Goal: Task Accomplishment & Management: Use online tool/utility

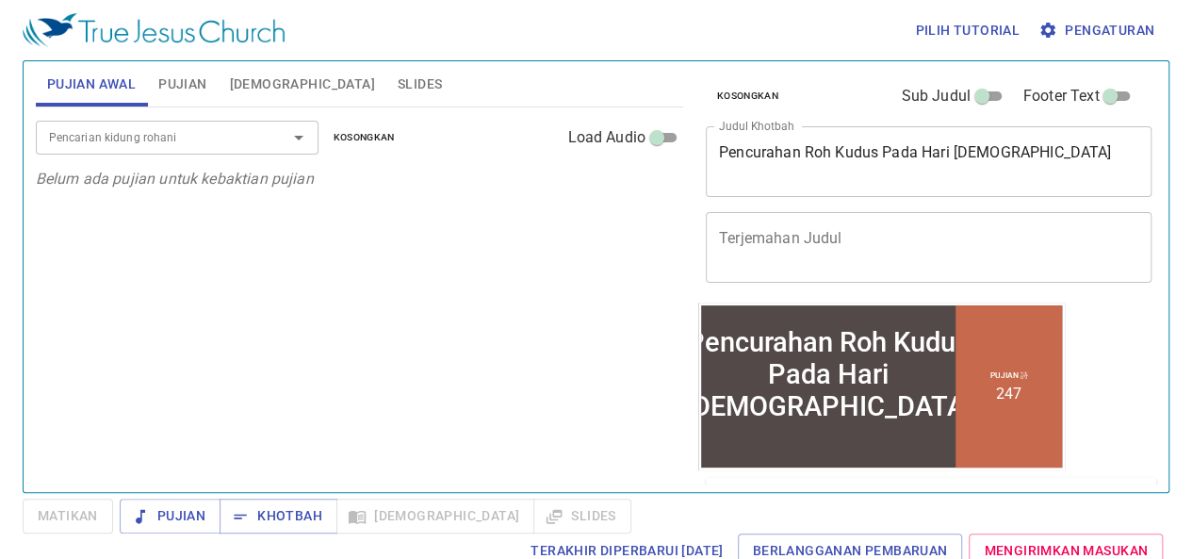
drag, startPoint x: 1028, startPoint y: 141, endPoint x: 880, endPoint y: 182, distance: 153.3
click at [876, 182] on div "Pencurahan Roh Kudus Pada Hari Pentakosta x Judul Khotbah" at bounding box center [929, 161] width 446 height 71
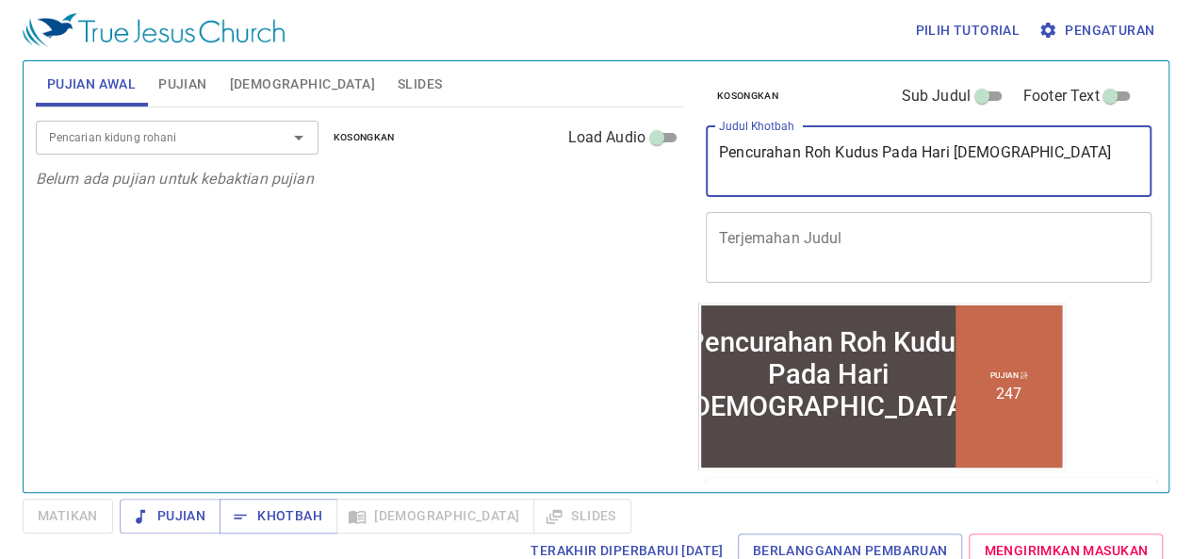
drag, startPoint x: 1031, startPoint y: 150, endPoint x: 610, endPoint y: 154, distance: 421.1
click at [610, 154] on div "Pujian Awal Pujian Alkitab Slides Pencarian kidung rohani Pencarian kidung roha…" at bounding box center [595, 269] width 1135 height 431
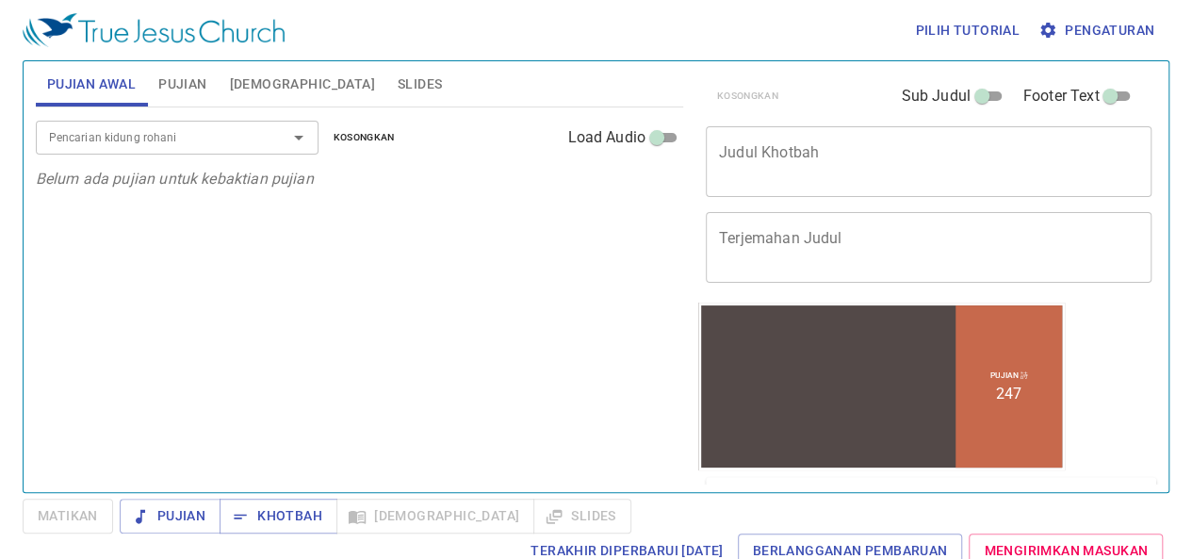
click at [422, 234] on div "Pencarian kidung rohani Pencarian kidung rohani Kosongkan Load Audio Belum ada …" at bounding box center [359, 291] width 647 height 368
click at [415, 273] on div "Pencarian kidung rohani Pencarian kidung rohani Kosongkan Load Audio Belum ada …" at bounding box center [359, 291] width 647 height 368
click at [850, 168] on textarea "Judul Khotbah" at bounding box center [928, 161] width 419 height 36
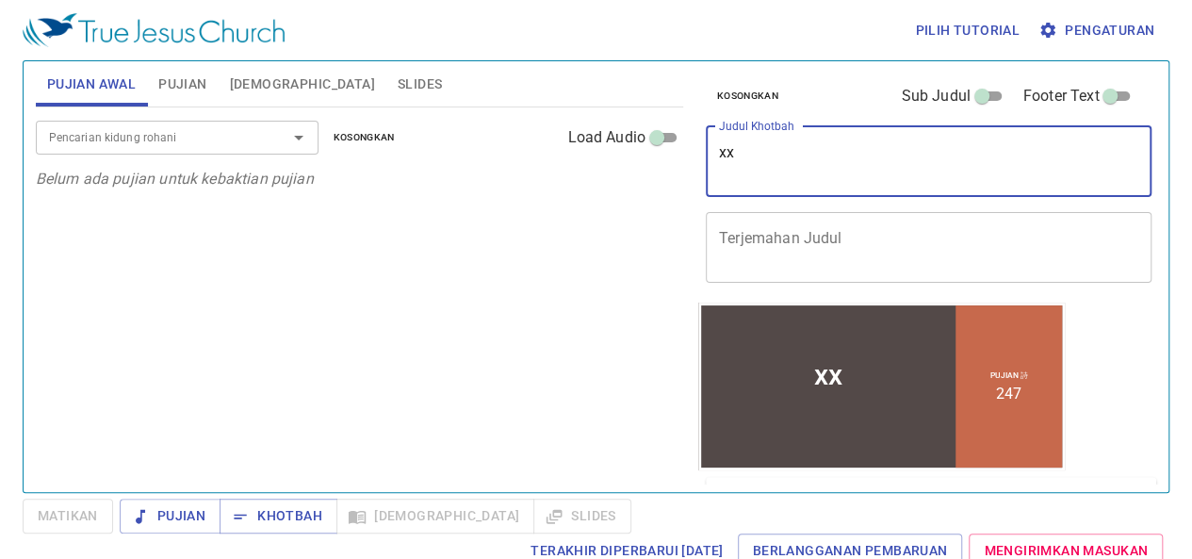
type textarea "xx"
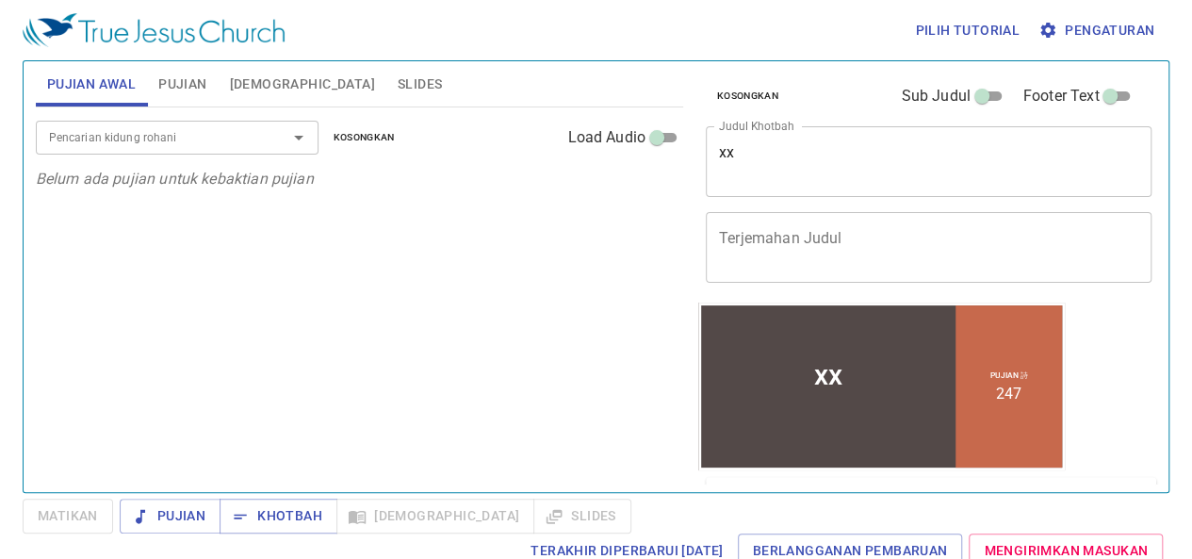
click at [499, 513] on div "Pujian Khotbah Alkitab Slides" at bounding box center [376, 515] width 512 height 35
click at [508, 526] on div "Pujian Khotbah Alkitab Slides" at bounding box center [376, 515] width 512 height 35
click at [439, 523] on div "Pujian Khotbah Alkitab Slides" at bounding box center [376, 515] width 512 height 35
click at [464, 524] on div "Pujian Khotbah Alkitab Slides" at bounding box center [376, 515] width 512 height 35
click at [173, 82] on span "Pujian" at bounding box center [182, 85] width 48 height 24
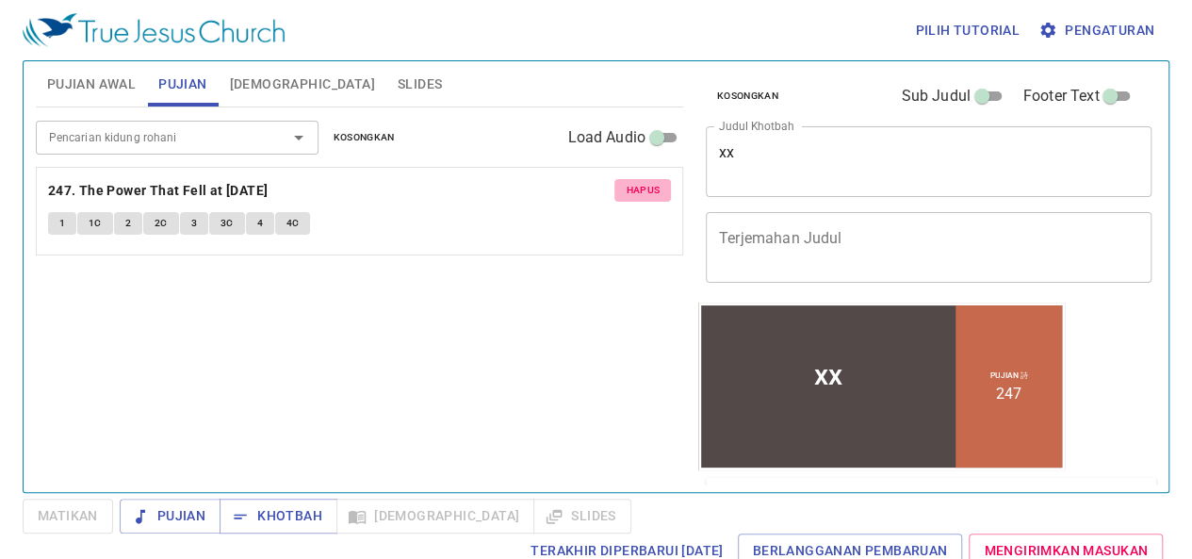
click at [646, 192] on span "Hapus" at bounding box center [643, 190] width 34 height 17
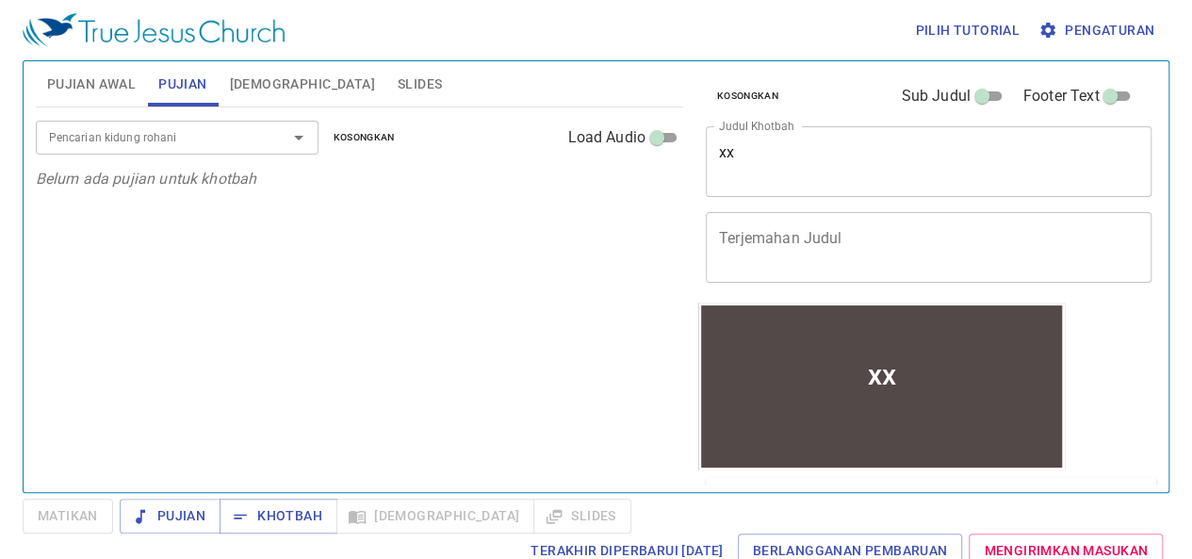
click at [881, 377] on div "xx" at bounding box center [882, 373] width 28 height 33
click at [916, 378] on div "xx" at bounding box center [881, 373] width 361 height 106
click at [268, 528] on button "Khotbah" at bounding box center [278, 515] width 118 height 35
click at [109, 73] on span "Pujian Awal" at bounding box center [91, 85] width 89 height 24
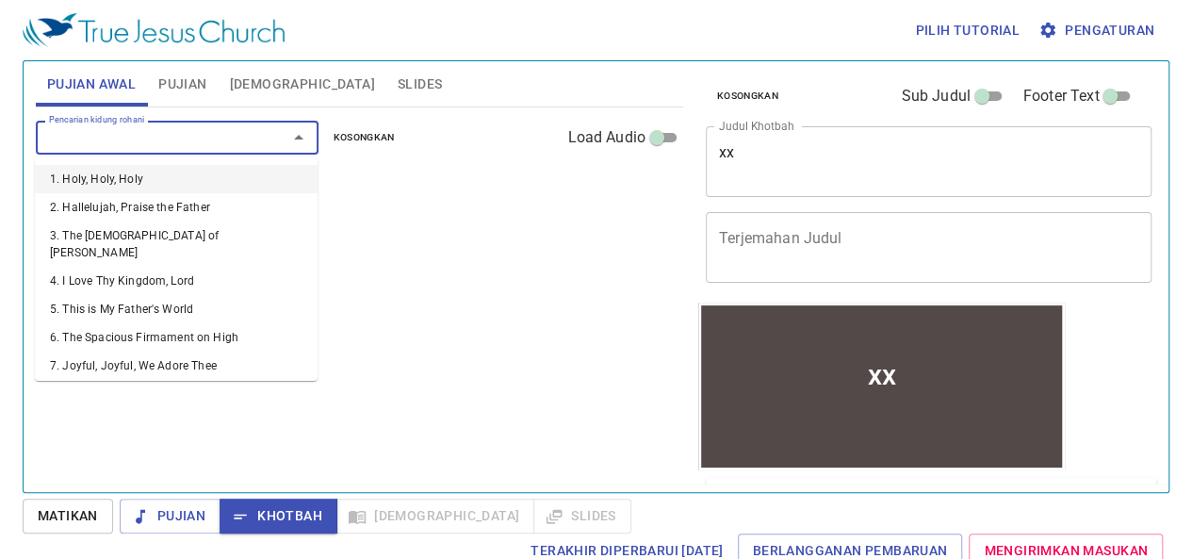
click at [121, 140] on input "Pencarian kidung rohani" at bounding box center [149, 137] width 216 height 22
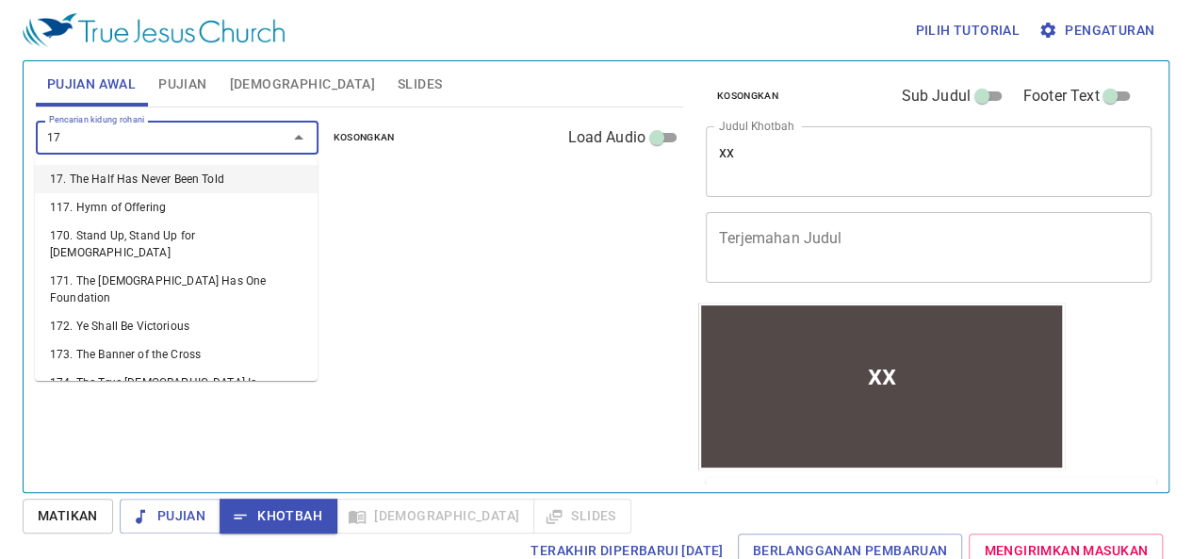
type input "170"
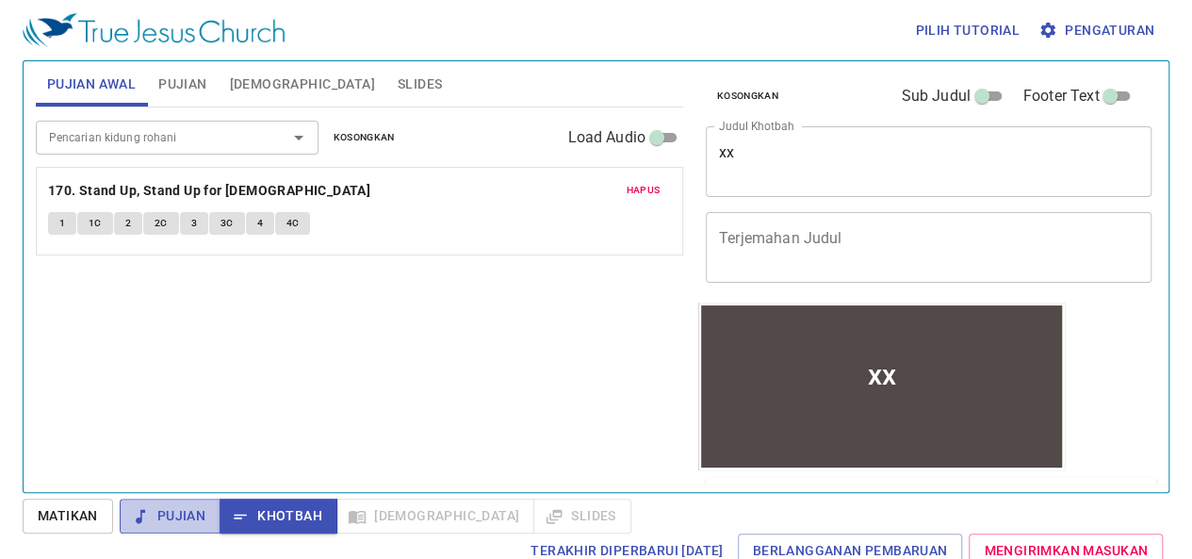
click at [173, 508] on span "Pujian" at bounding box center [170, 516] width 71 height 24
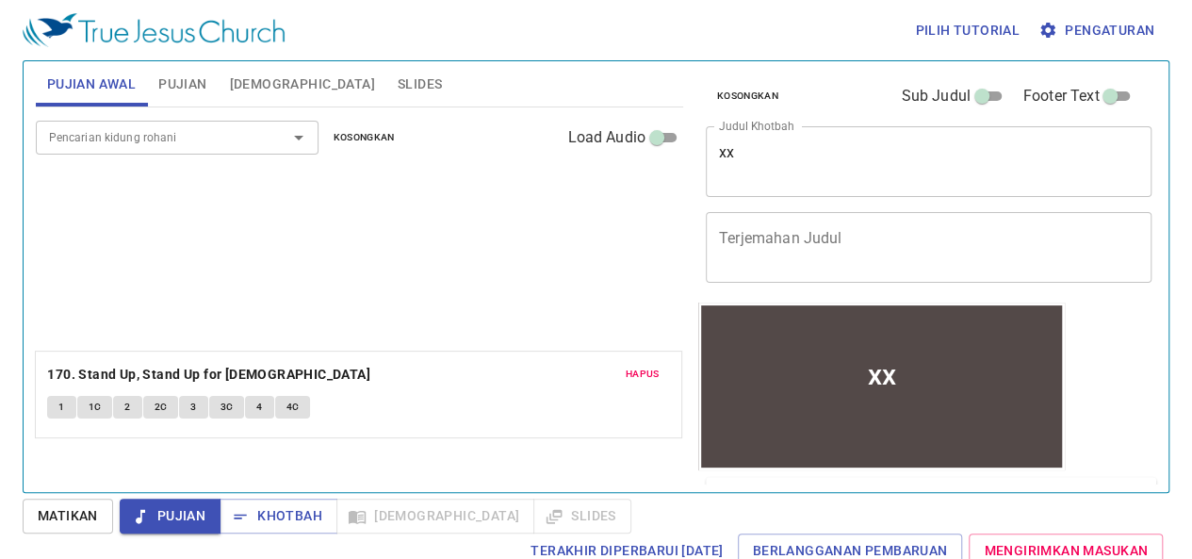
drag, startPoint x: 87, startPoint y: 208, endPoint x: 196, endPoint y: 389, distance: 211.3
click at [196, 389] on div "Pencarian kidung rohani Pencarian kidung rohani Kosongkan Load Audio Hapus 170.…" at bounding box center [359, 291] width 647 height 368
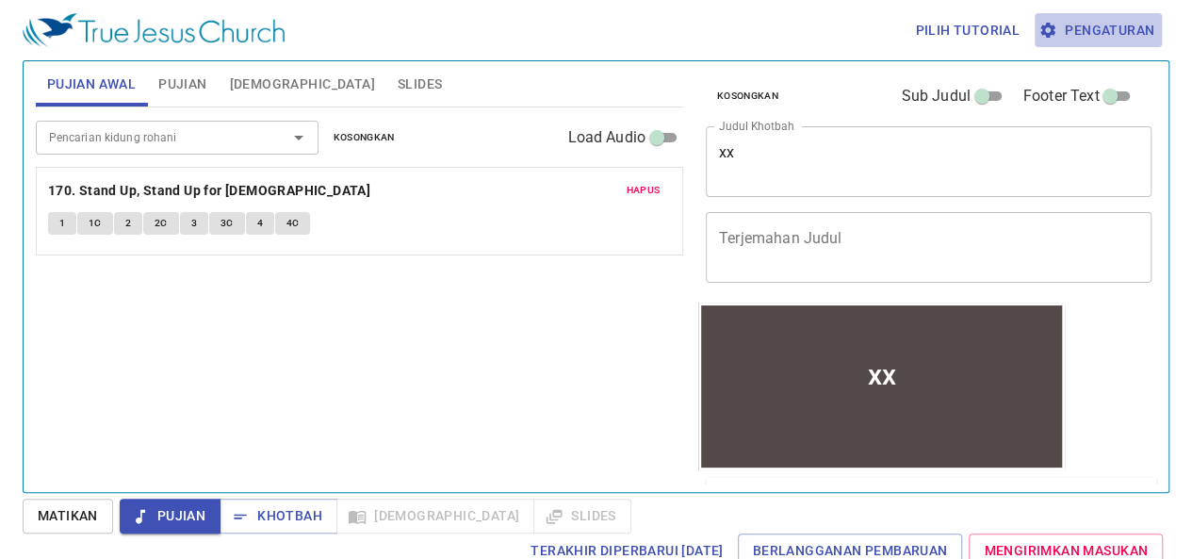
click at [1082, 25] on span "Pengaturan" at bounding box center [1098, 31] width 112 height 24
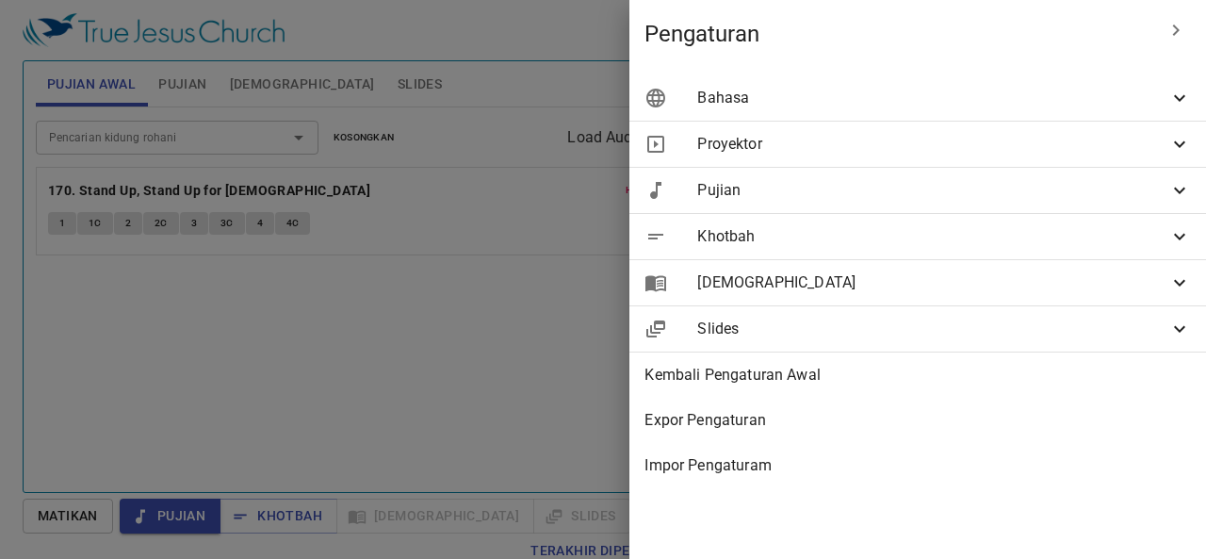
click at [869, 101] on span "Bahasa" at bounding box center [932, 98] width 471 height 23
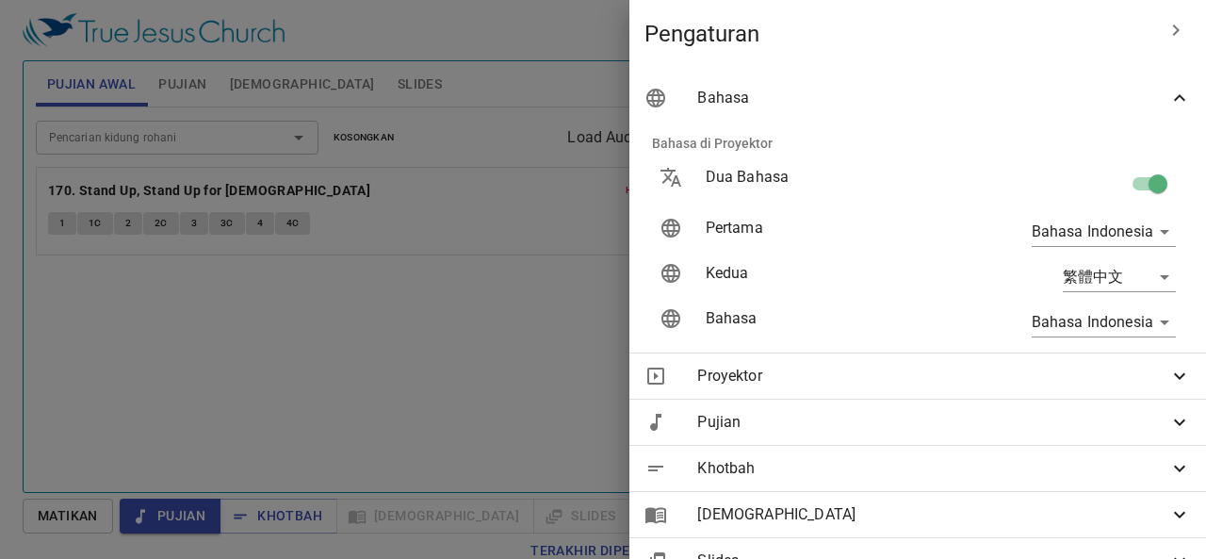
click at [1095, 229] on body "Pilih tutorial Pengaturan Pujian Awal Pujian Alkitab Slides Pencarian kidung ro…" at bounding box center [603, 279] width 1206 height 559
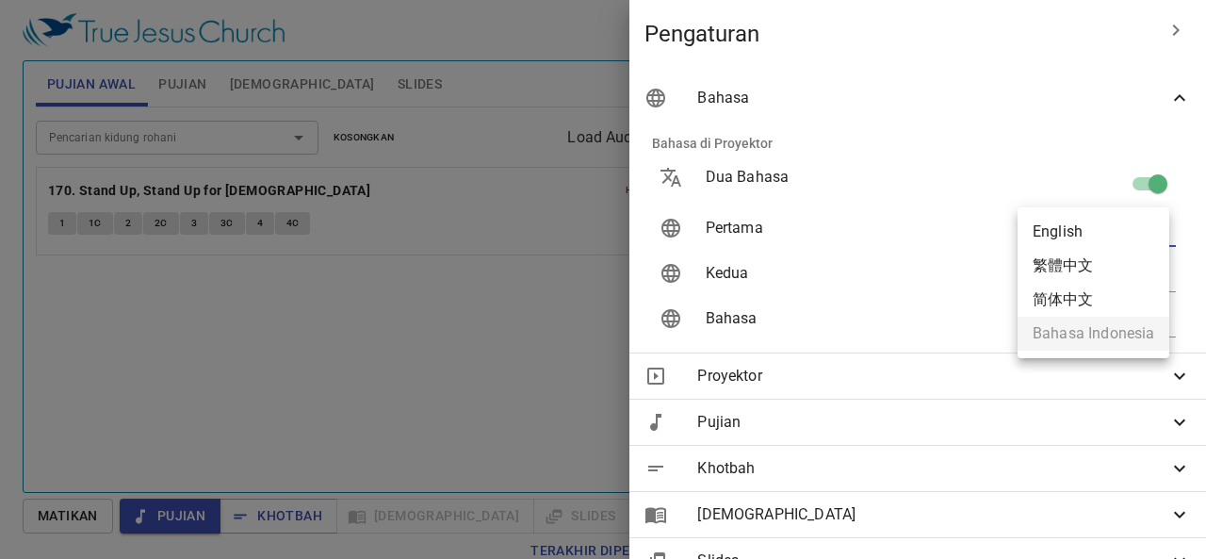
click at [1097, 232] on li "English" at bounding box center [1093, 232] width 152 height 34
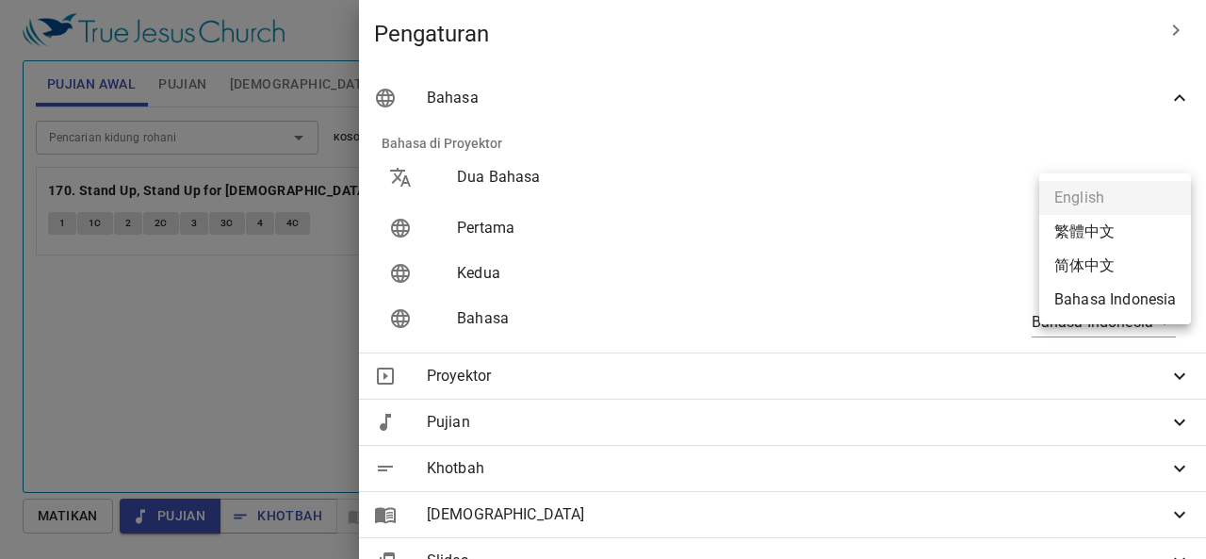
click at [1092, 225] on body "Pilih tutorial Pengaturan Pujian Awal Pujian Alkitab Slides Pencarian kidung ro…" at bounding box center [603, 279] width 1206 height 559
click at [1106, 302] on li "Bahasa Indonesia" at bounding box center [1115, 300] width 152 height 34
type input "id"
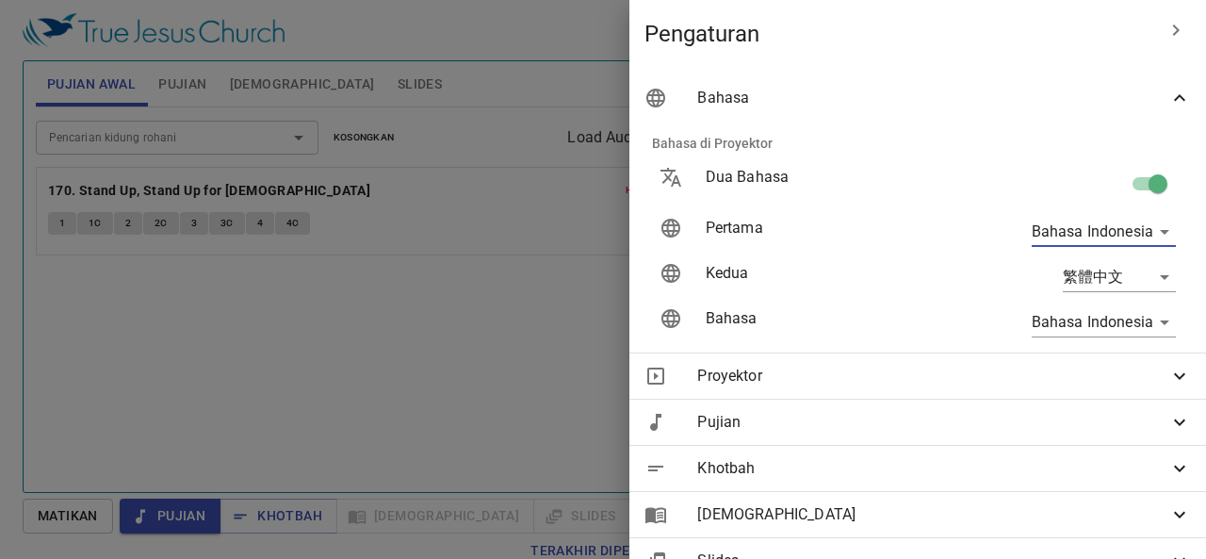
click at [1108, 278] on body "Pilih tutorial Pengaturan Pujian Awal Pujian Alkitab Slides Pencarian kidung ro…" at bounding box center [603, 279] width 1206 height 559
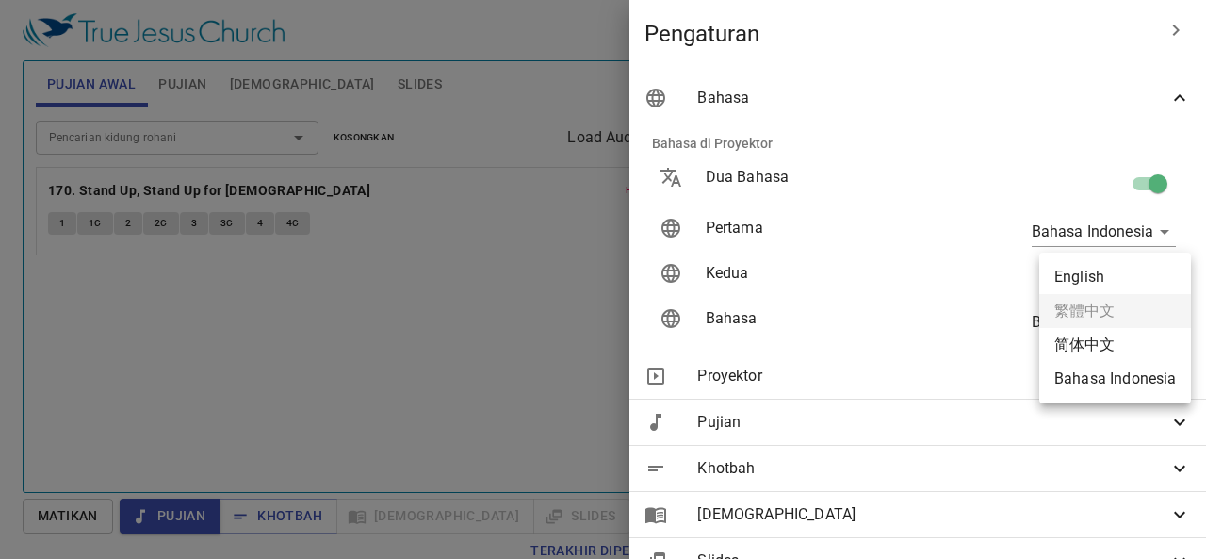
click at [1100, 276] on li "English" at bounding box center [1115, 277] width 152 height 34
type input "en"
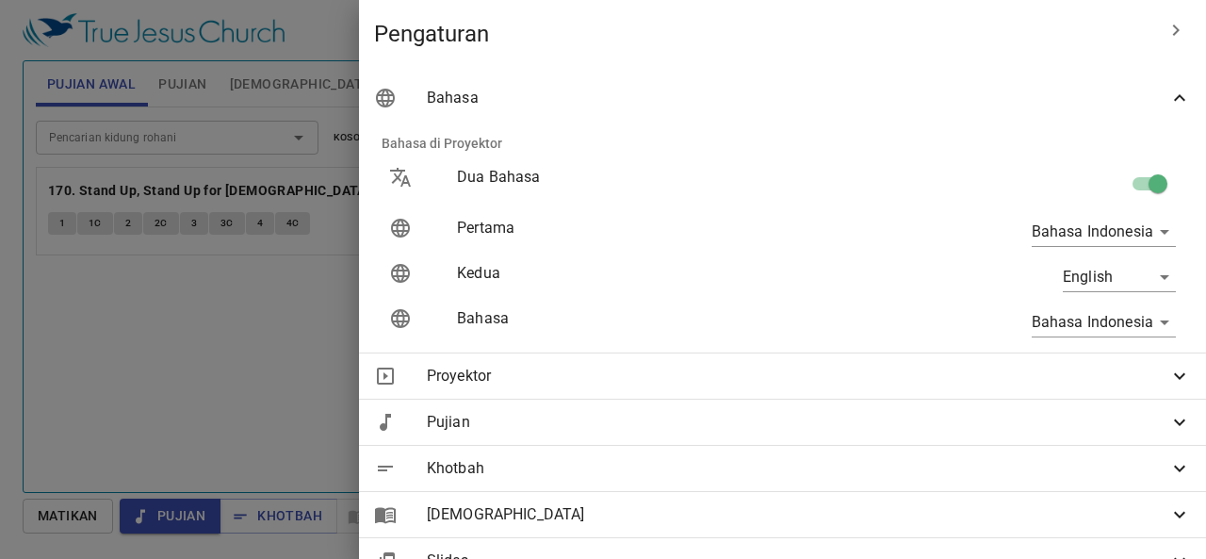
click at [516, 306] on div at bounding box center [603, 279] width 1206 height 559
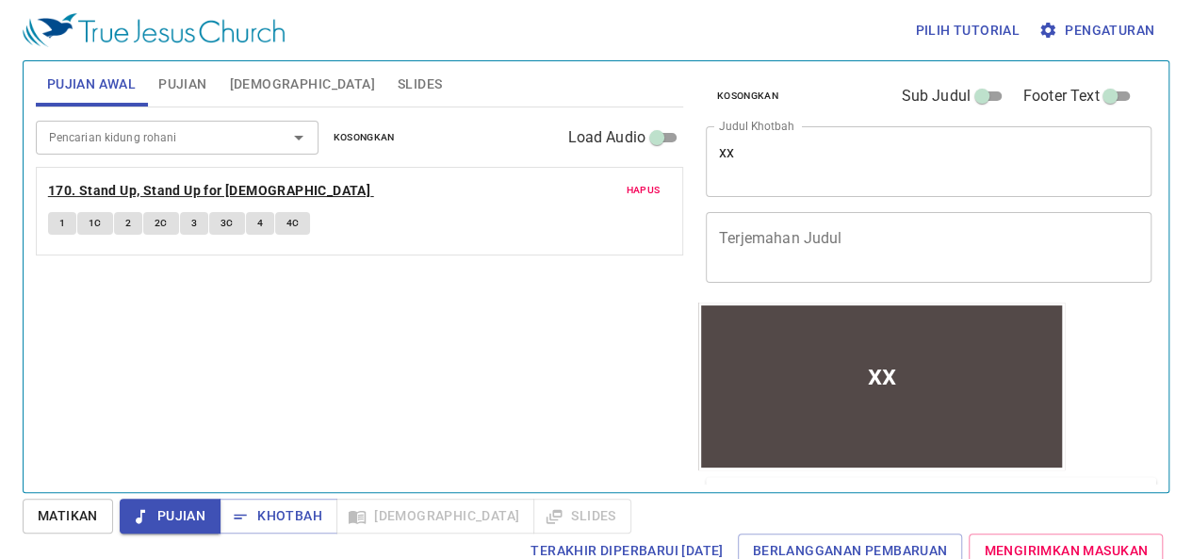
click at [124, 187] on b "170. Stand Up, Stand Up for [DEMOGRAPHIC_DATA]" at bounding box center [209, 191] width 322 height 24
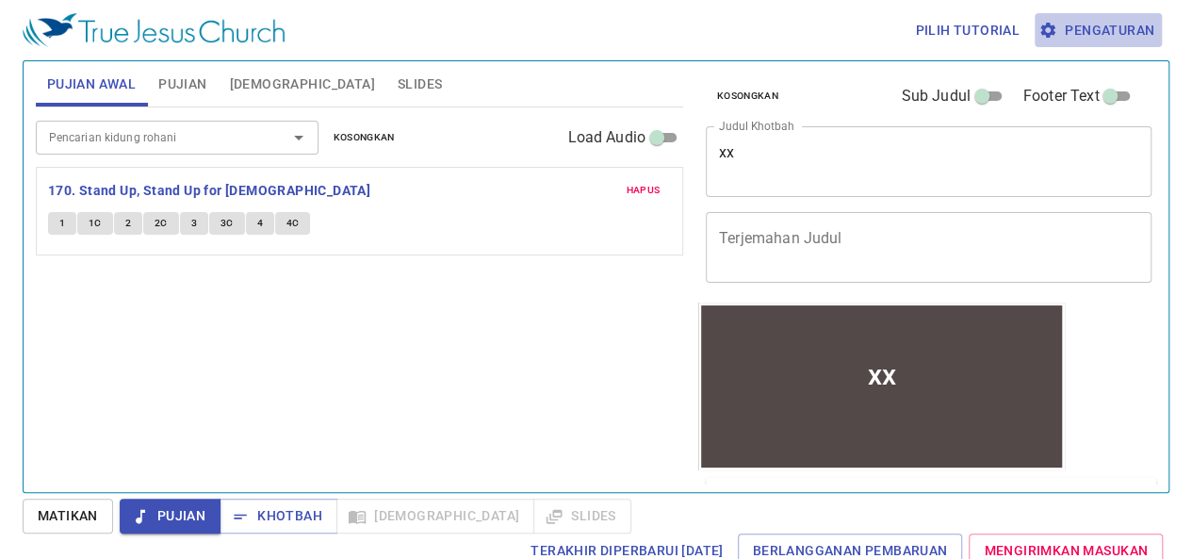
click at [1112, 25] on span "Pengaturan" at bounding box center [1098, 31] width 112 height 24
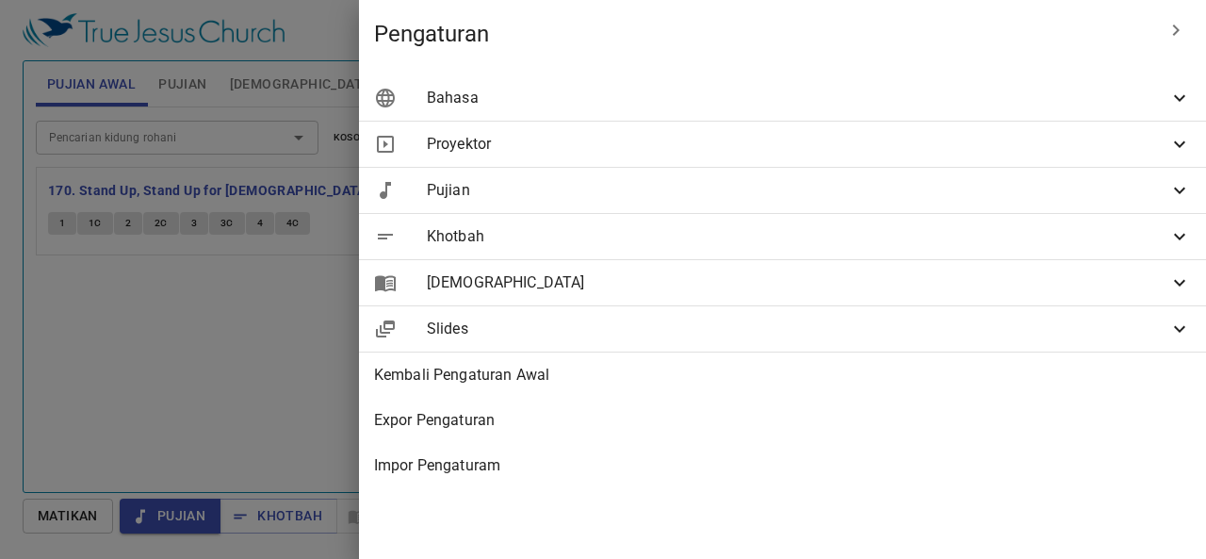
click at [869, 182] on span "Pujian" at bounding box center [797, 190] width 741 height 23
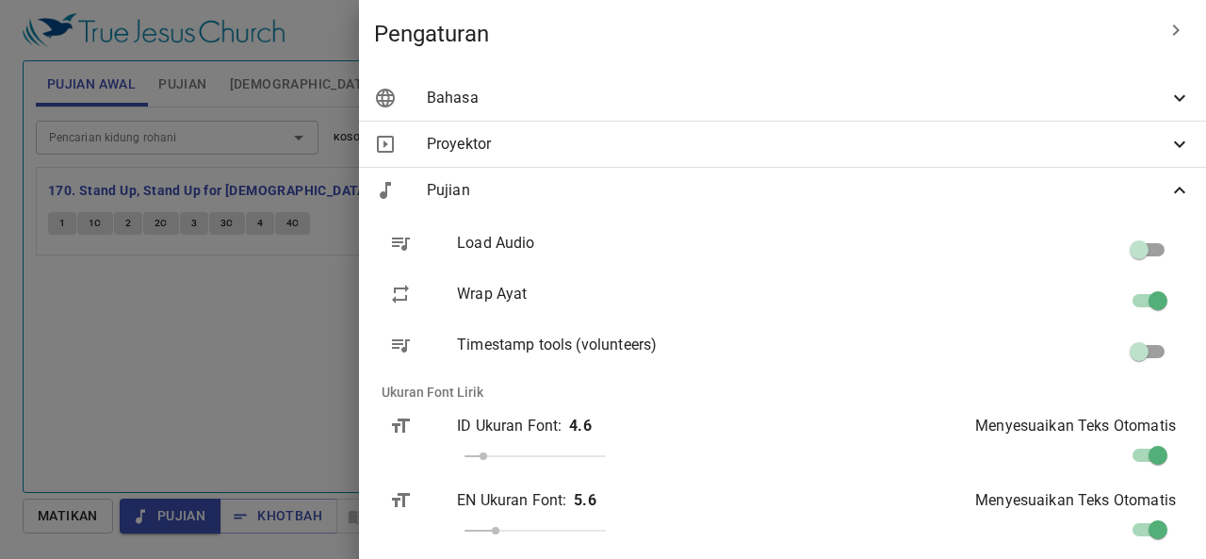
click at [479, 333] on div at bounding box center [603, 279] width 1206 height 559
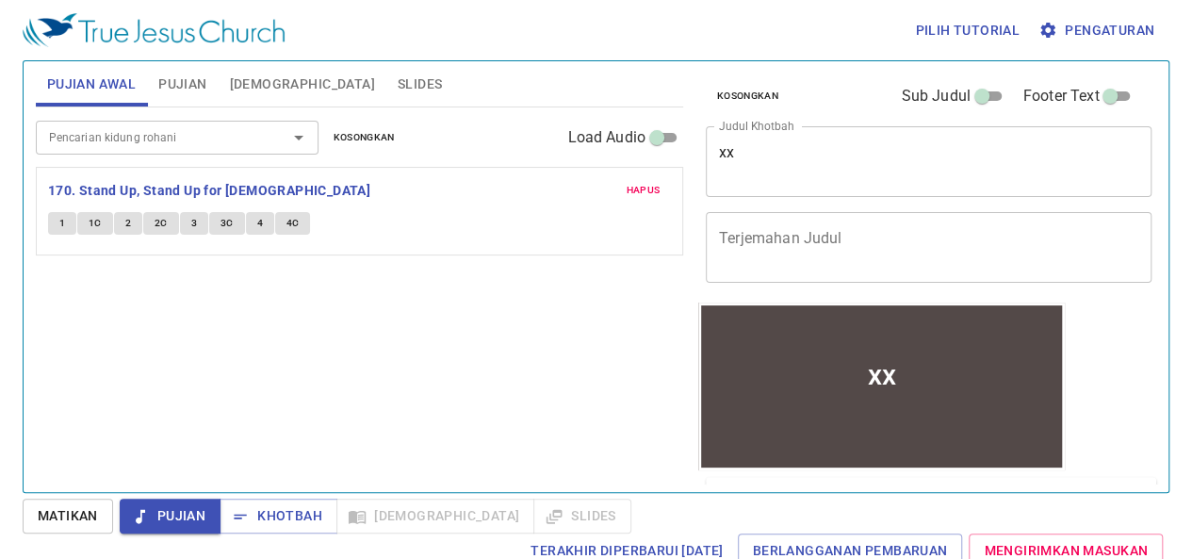
click at [68, 225] on button "1" at bounding box center [62, 223] width 28 height 23
click at [298, 313] on div "Pencarian kidung rohani Pencarian kidung rohani Kosongkan Load Audio Hapus 170.…" at bounding box center [359, 291] width 647 height 368
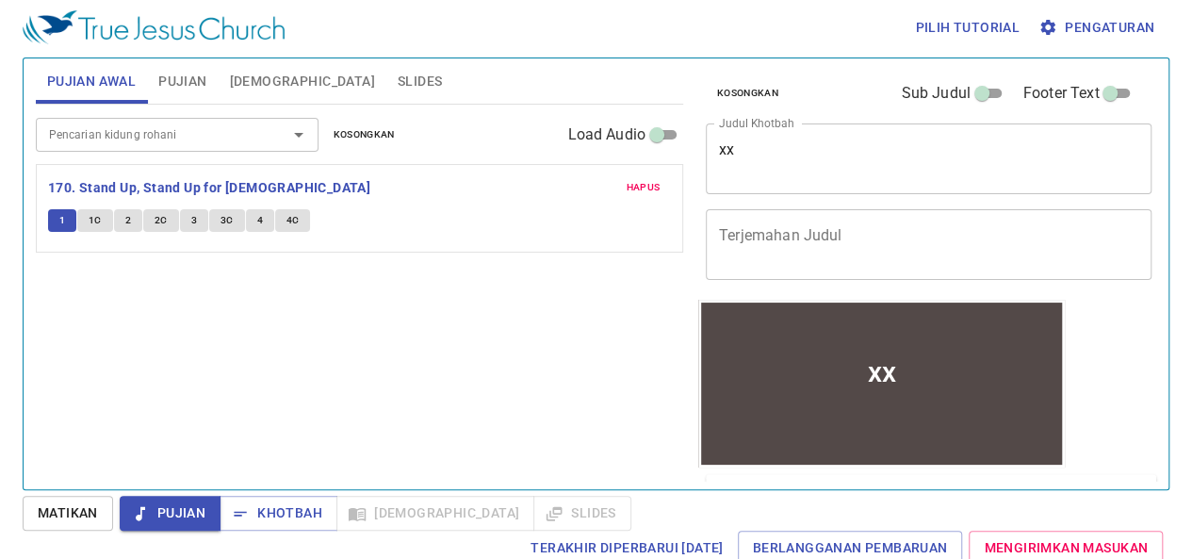
scroll to position [1, 0]
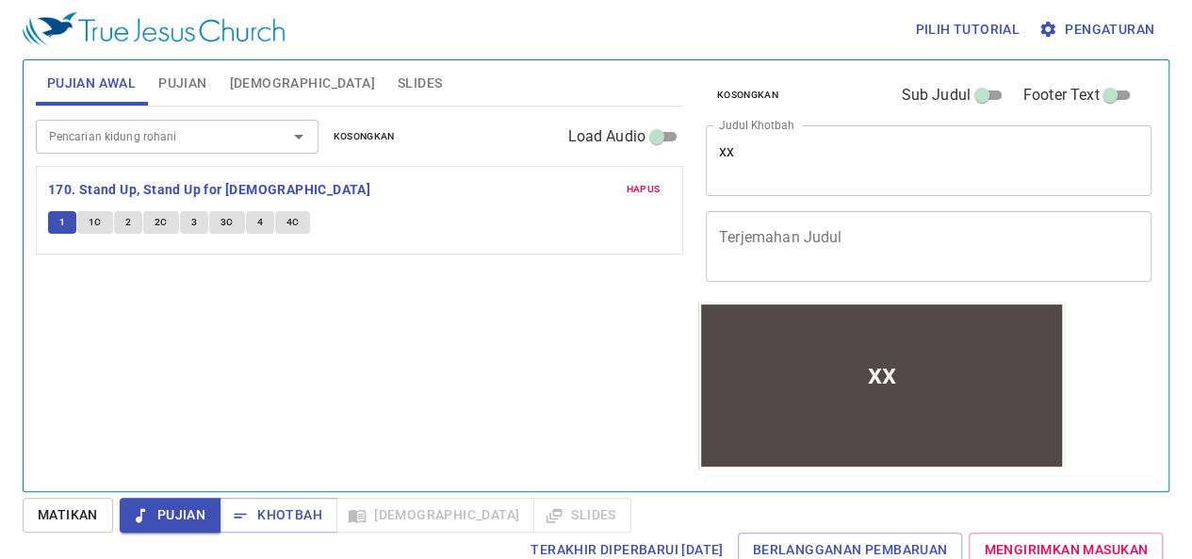
click at [738, 153] on textarea "xx" at bounding box center [928, 160] width 419 height 36
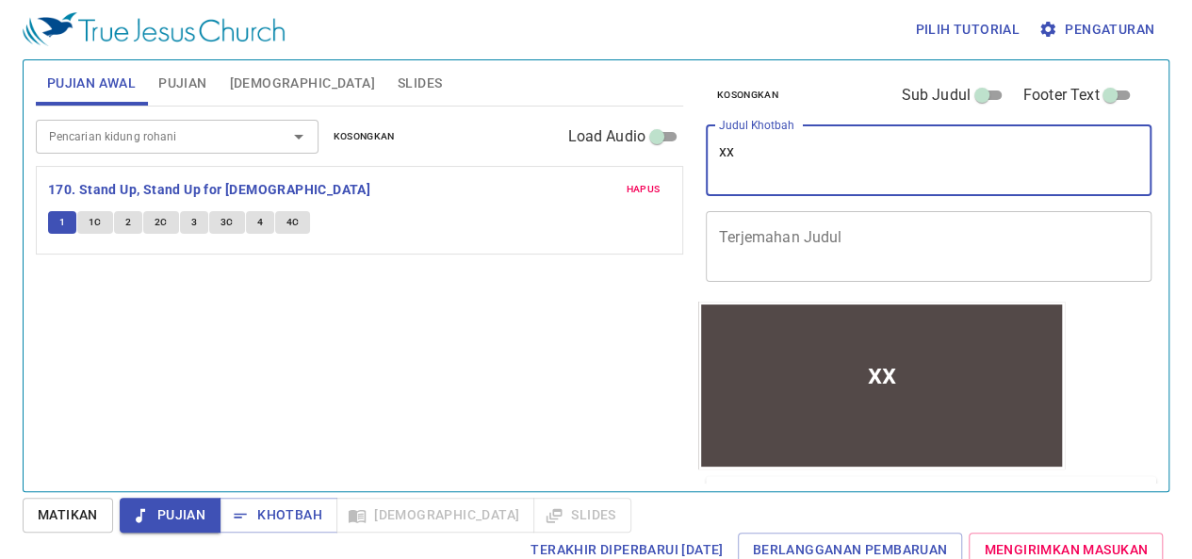
type textarea "x"
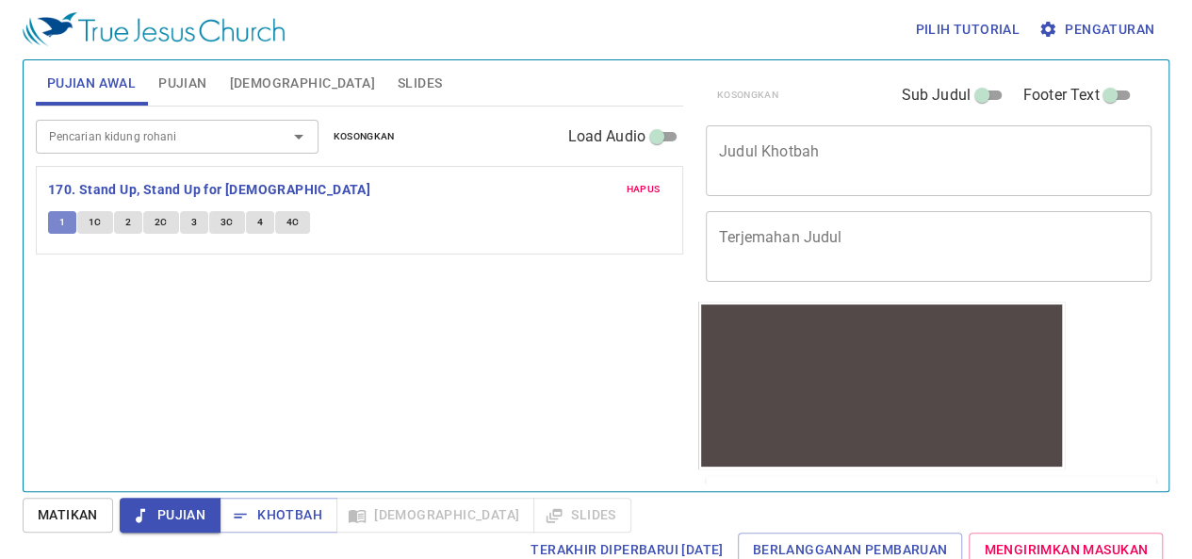
click at [59, 223] on span "1" at bounding box center [62, 222] width 6 height 17
click at [134, 309] on div "Pencarian kidung rohani Pencarian kidung rohani Kosongkan Load Audio Hapus 170.…" at bounding box center [359, 290] width 647 height 368
click at [101, 188] on b "170. Stand Up, Stand Up for [DEMOGRAPHIC_DATA]" at bounding box center [209, 190] width 322 height 24
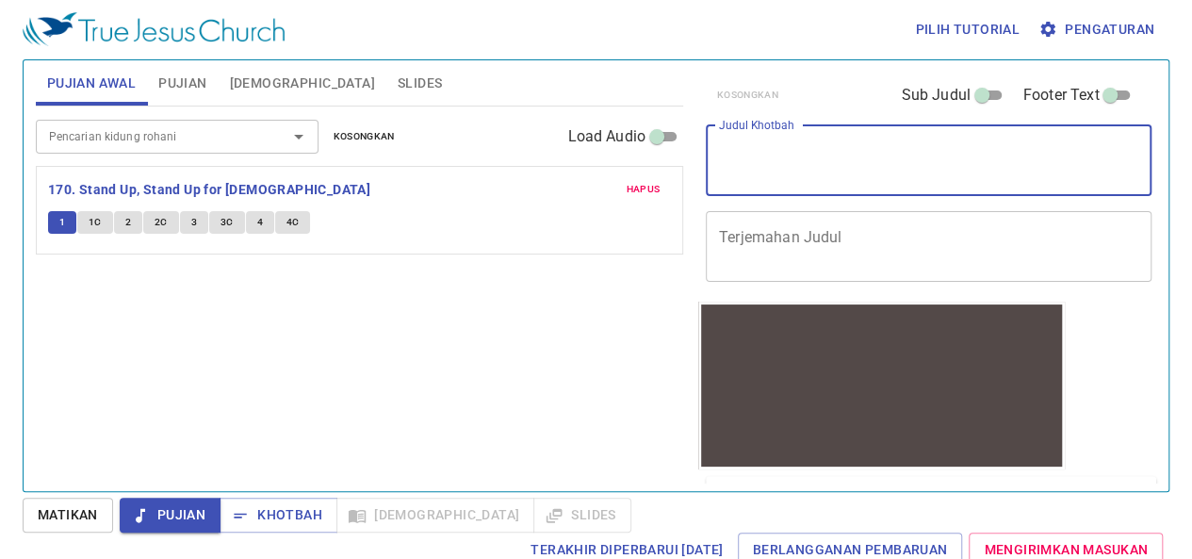
click at [784, 152] on textarea "Judul Khotbah" at bounding box center [928, 160] width 419 height 36
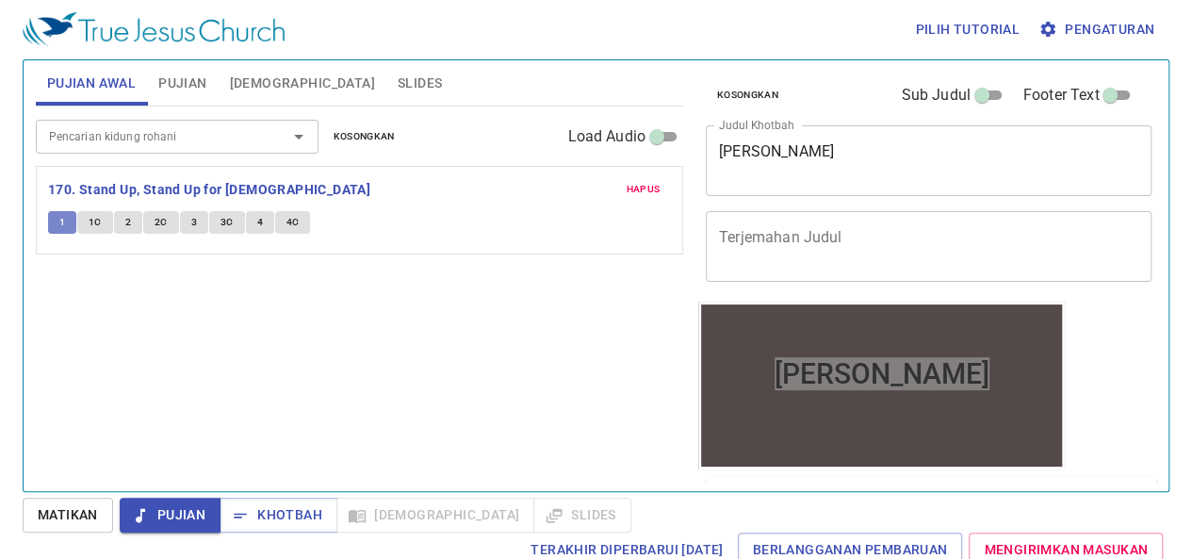
click at [60, 218] on span "1" at bounding box center [62, 222] width 6 height 17
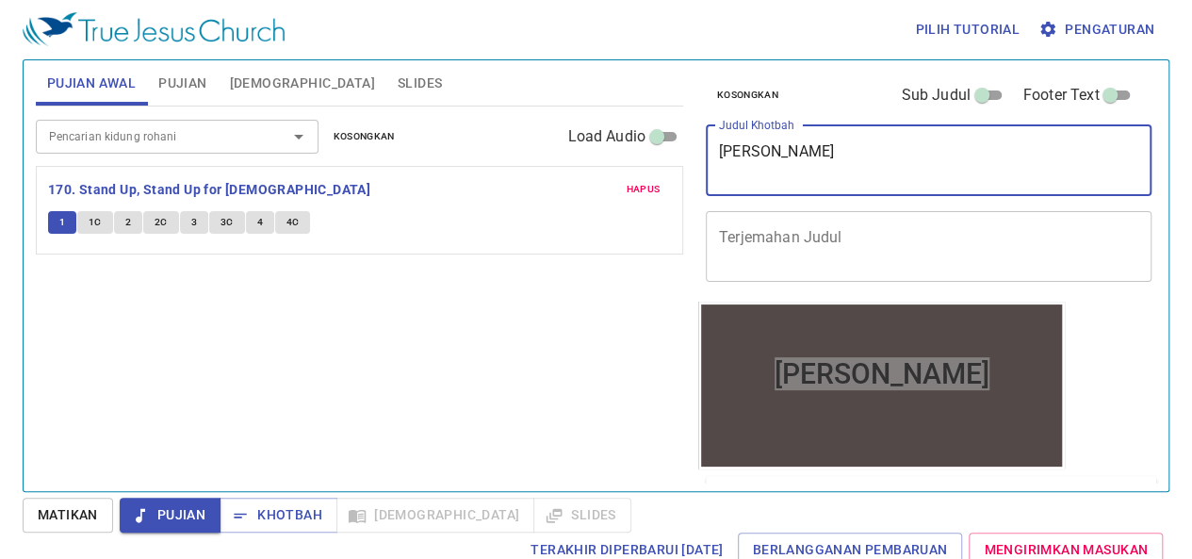
click at [778, 151] on textarea "Samuel" at bounding box center [928, 160] width 419 height 36
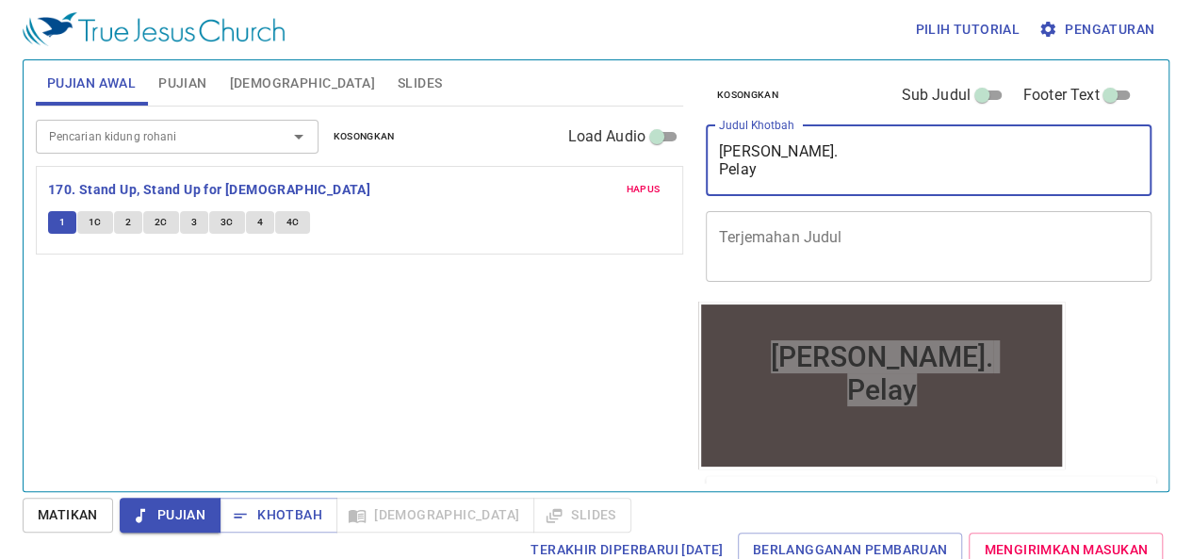
type textarea "Samuel. Pelaya"
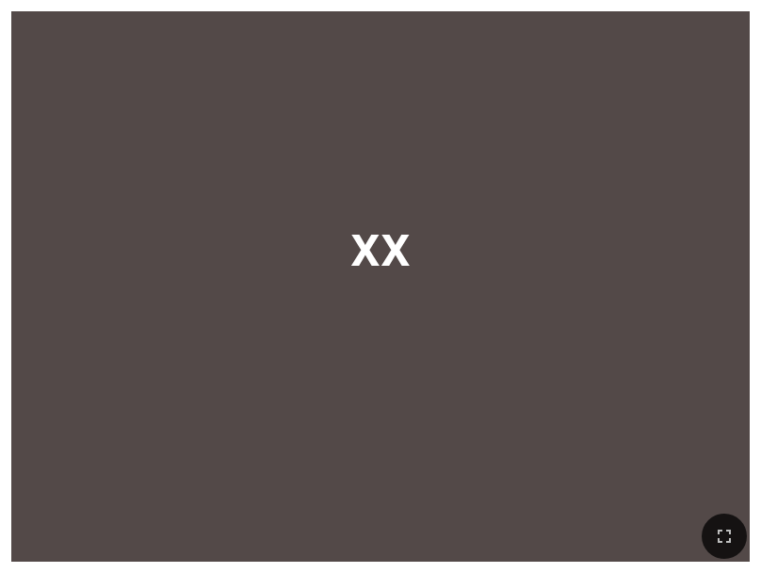
click at [46, 44] on div "xx xx" at bounding box center [380, 286] width 739 height 550
click at [124, 317] on div "xx" at bounding box center [380, 245] width 739 height 358
click at [595, 151] on div "xx" at bounding box center [380, 245] width 739 height 358
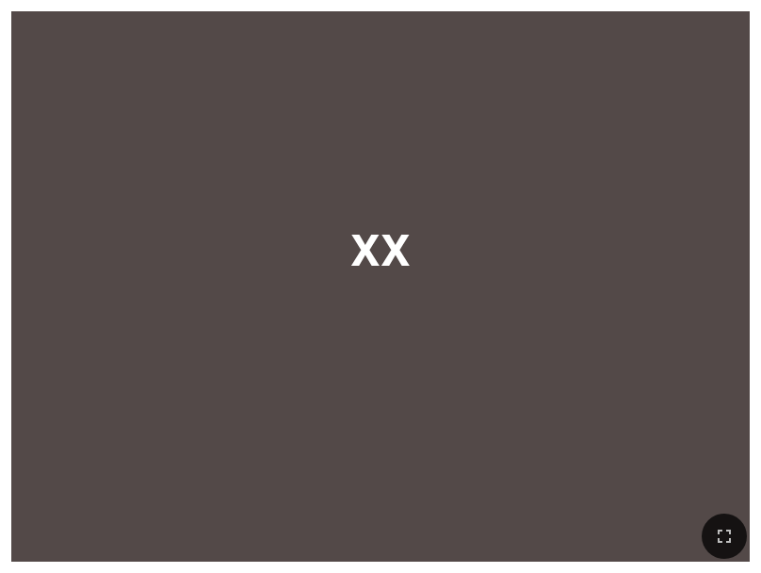
click at [595, 151] on div "xx" at bounding box center [380, 245] width 739 height 358
click at [211, 113] on div "xx" at bounding box center [380, 245] width 738 height 358
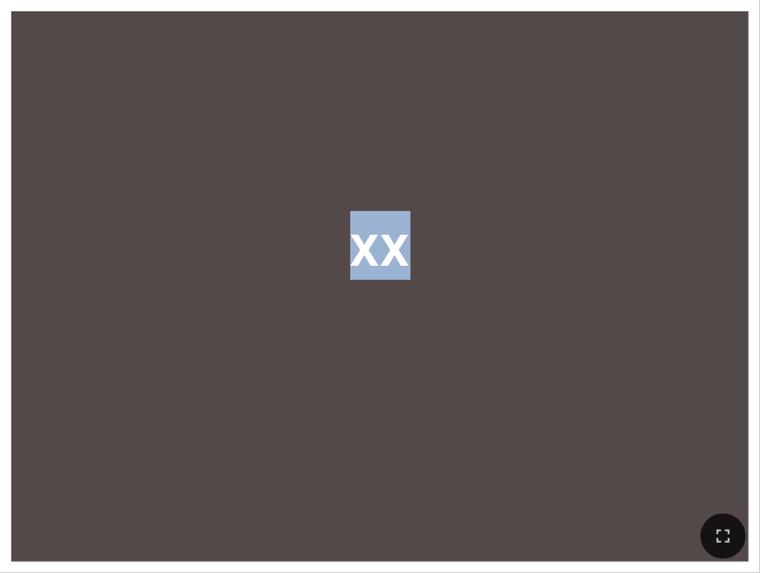
click at [211, 113] on div "xx" at bounding box center [380, 245] width 738 height 358
click at [748, 152] on div "xx" at bounding box center [380, 245] width 738 height 358
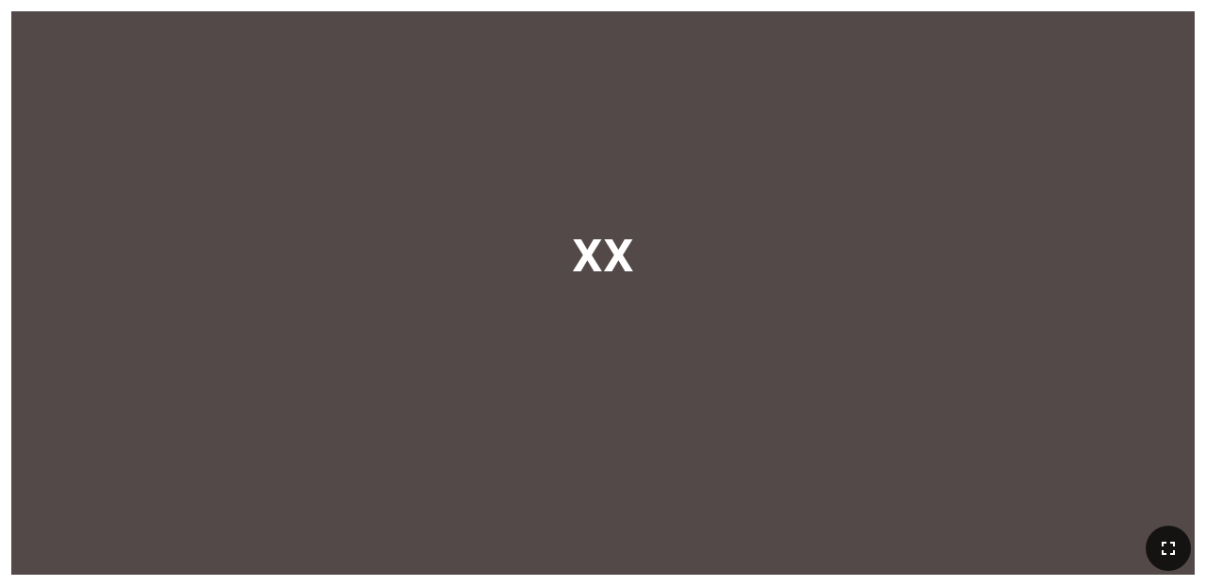
click at [760, 541] on icon "button" at bounding box center [1168, 548] width 23 height 23
click at [760, 551] on icon "button" at bounding box center [1168, 548] width 23 height 23
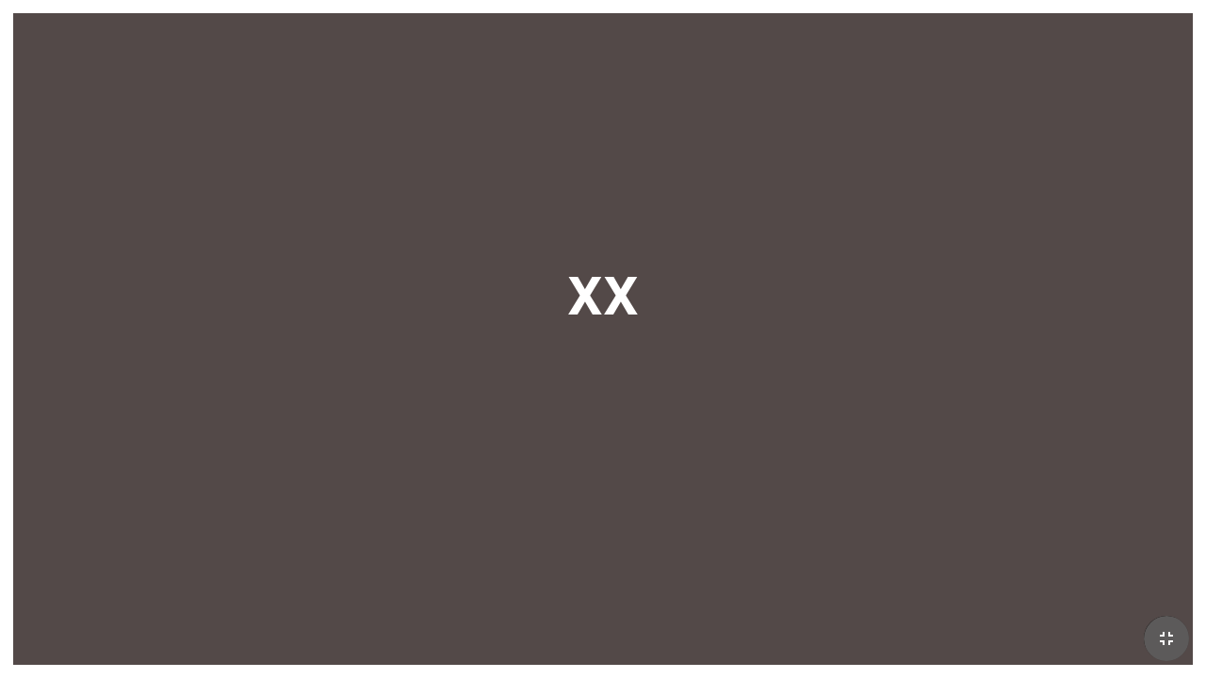
click at [760, 572] on icon "button" at bounding box center [1166, 638] width 13 height 13
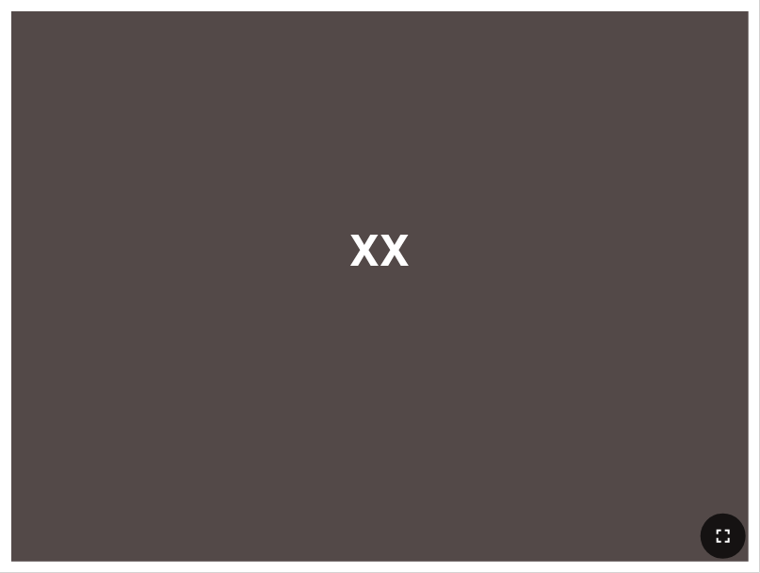
click at [405, 179] on div "xx" at bounding box center [380, 245] width 738 height 358
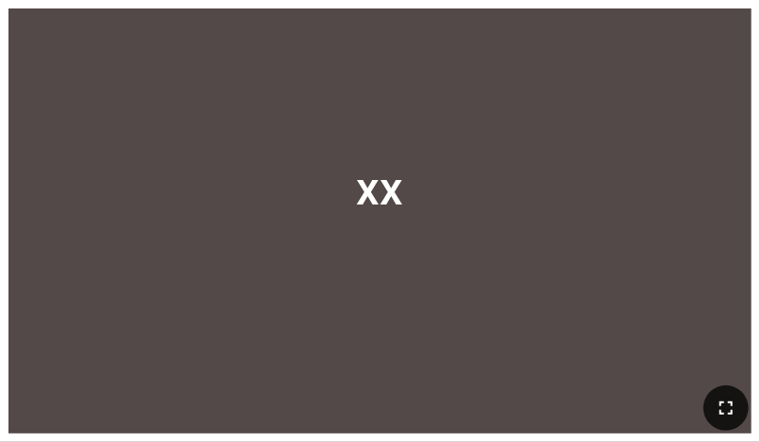
click at [4, 22] on div "xx xx" at bounding box center [380, 221] width 760 height 442
click at [401, 14] on div "xx xx" at bounding box center [379, 220] width 743 height 425
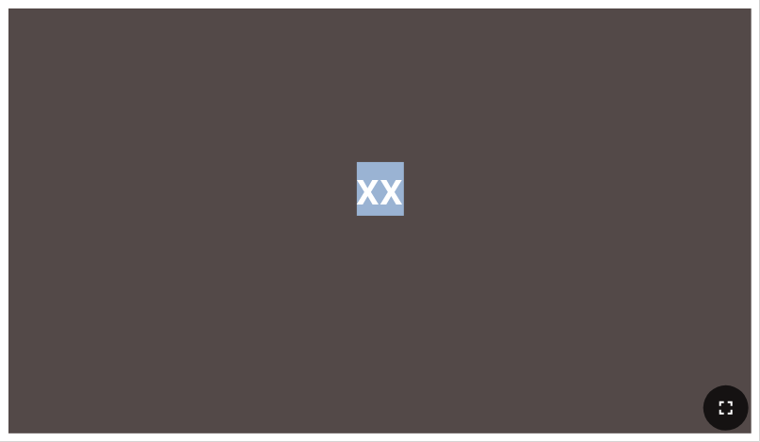
drag, startPoint x: 401, startPoint y: 14, endPoint x: 409, endPoint y: -55, distance: 69.2
click at [409, 0] on html "xx xx Pujian Awal Pujian Awal 詩頌崇拜 詩頌崇拜 xx xx" at bounding box center [380, 4] width 760 height 8
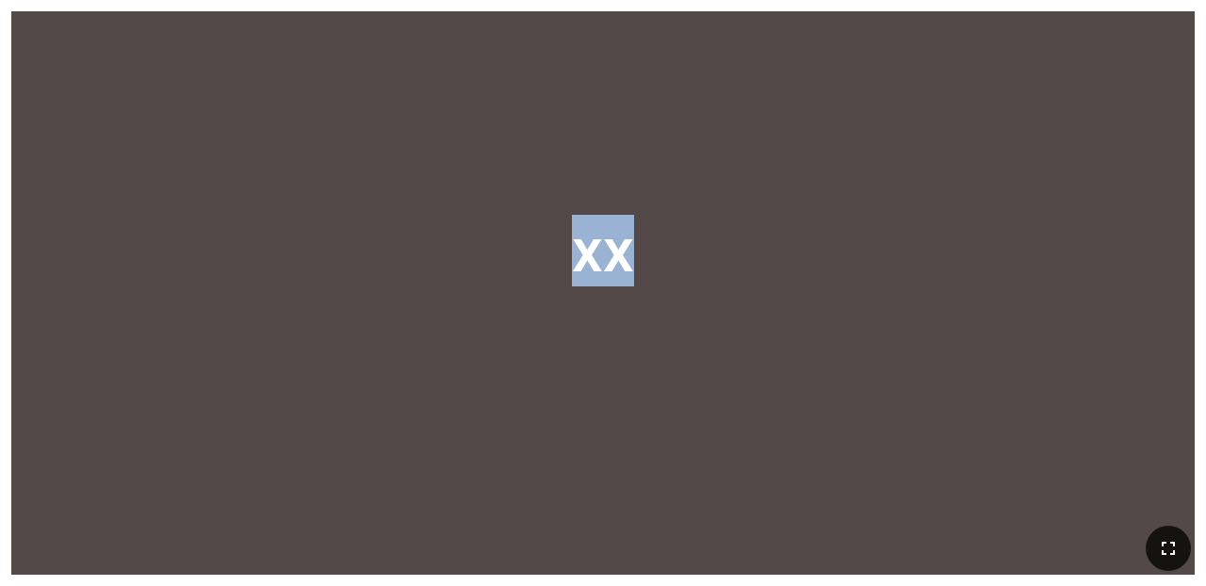
click at [642, 83] on div "xx" at bounding box center [602, 251] width 1183 height 366
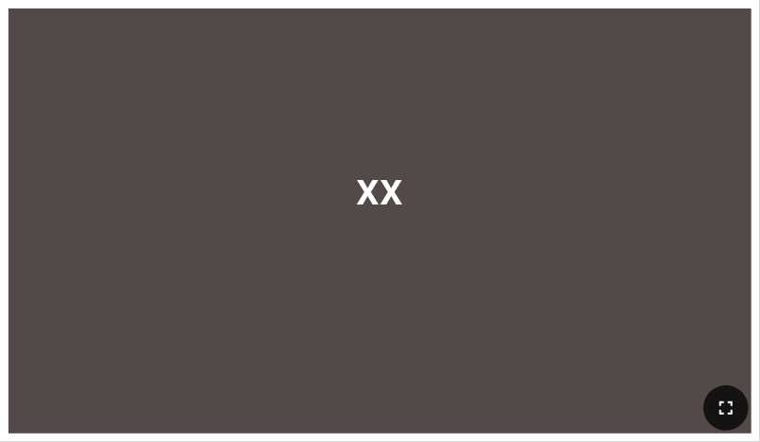
click at [750, 17] on div "xx xx" at bounding box center [379, 220] width 743 height 425
click at [753, 10] on div "xx xx" at bounding box center [380, 221] width 760 height 442
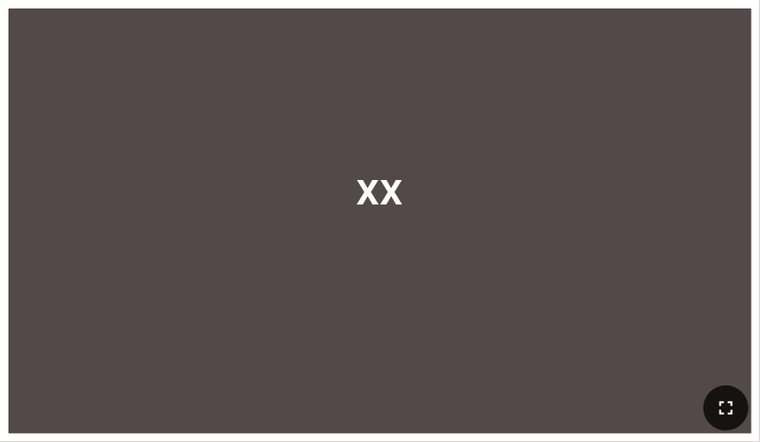
click at [753, 10] on div "xx xx" at bounding box center [380, 221] width 760 height 442
click at [754, 208] on div "xx xx" at bounding box center [380, 221] width 760 height 442
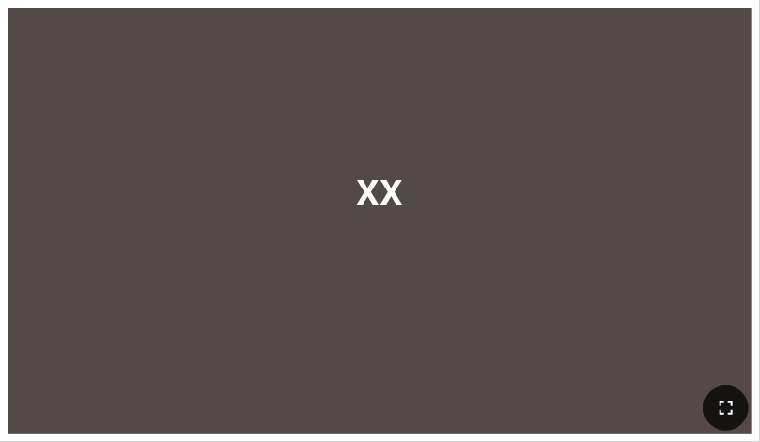
click at [754, 208] on div "xx xx" at bounding box center [380, 221] width 760 height 442
drag, startPoint x: 231, startPoint y: 25, endPoint x: 26, endPoint y: 27, distance: 204.4
click at [26, 27] on div "xx xx" at bounding box center [379, 220] width 743 height 425
drag, startPoint x: 30, startPoint y: 56, endPoint x: -187, endPoint y: 72, distance: 218.2
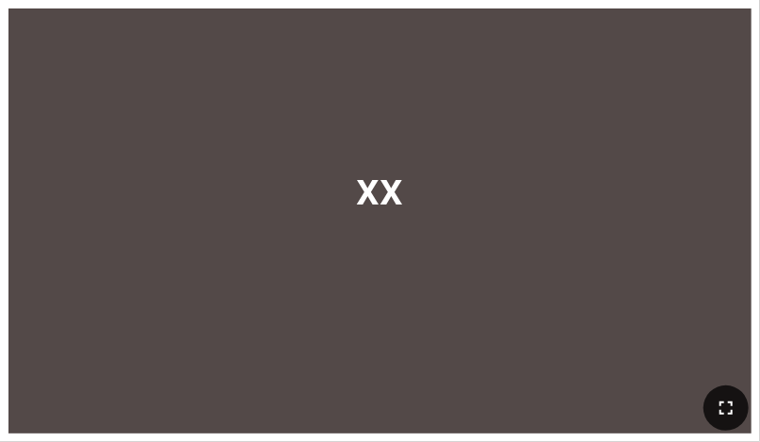
click at [0, 8] on html "xx xx Pujian Awal Pujian Awal 詩頌崇拜 詩頌崇拜 xx xx" at bounding box center [380, 4] width 760 height 8
drag, startPoint x: 7, startPoint y: 99, endPoint x: -115, endPoint y: 105, distance: 121.7
click at [0, 8] on html "xx xx Pujian Awal Pujian Awal 詩頌崇拜 詩頌崇拜 xx xx" at bounding box center [380, 4] width 760 height 8
drag, startPoint x: 8, startPoint y: 116, endPoint x: 115, endPoint y: 73, distance: 115.8
click at [0, 8] on html "xx xx Pujian Awal Pujian Awal 詩頌崇拜 詩頌崇拜 xx xx" at bounding box center [380, 4] width 760 height 8
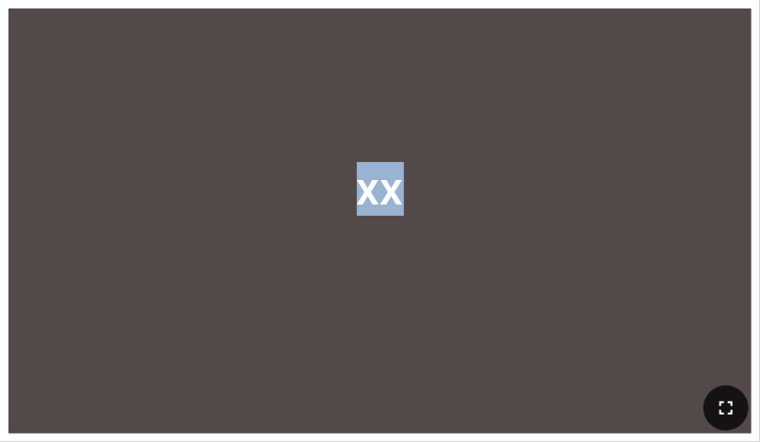
drag, startPoint x: 688, startPoint y: 9, endPoint x: 567, endPoint y: -30, distance: 126.9
click at [567, 0] on html "xx xx Pujian Awal Pujian Awal 詩頌崇拜 詩頌崇拜 xx xx" at bounding box center [380, 4] width 760 height 8
click at [554, 159] on div "xx" at bounding box center [379, 189] width 743 height 276
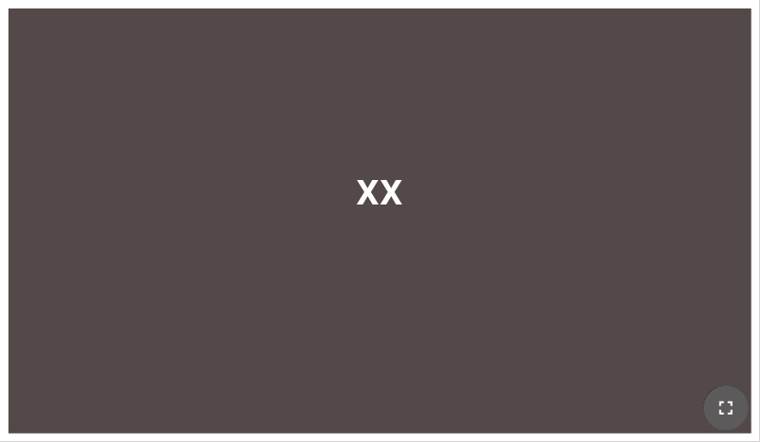
click at [723, 399] on icon "button" at bounding box center [726, 408] width 23 height 23
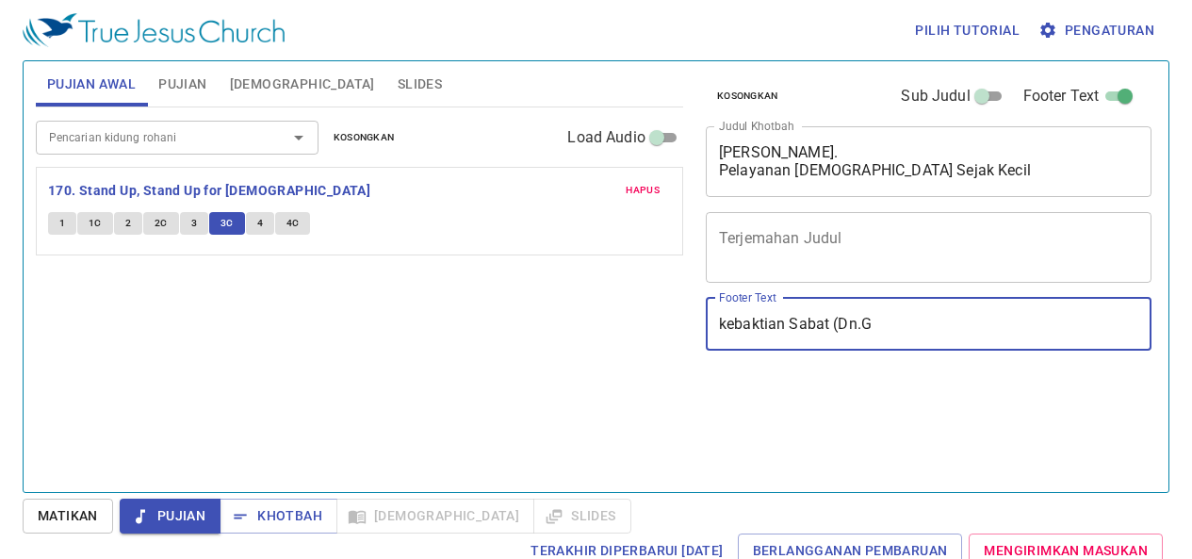
scroll to position [1, 0]
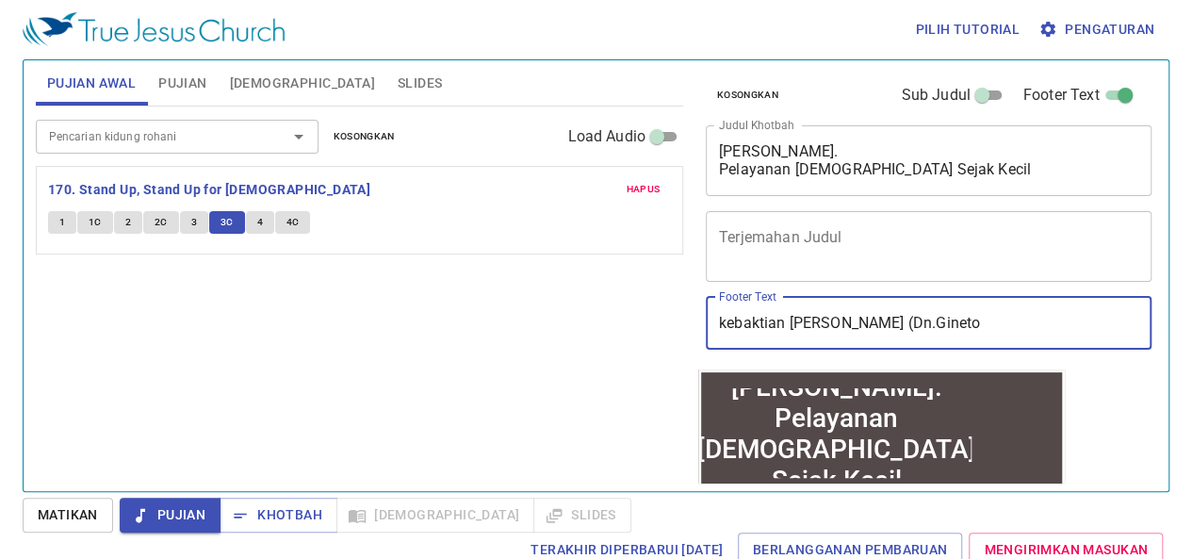
type input "kebaktian Sabat (Dn.Gineton"
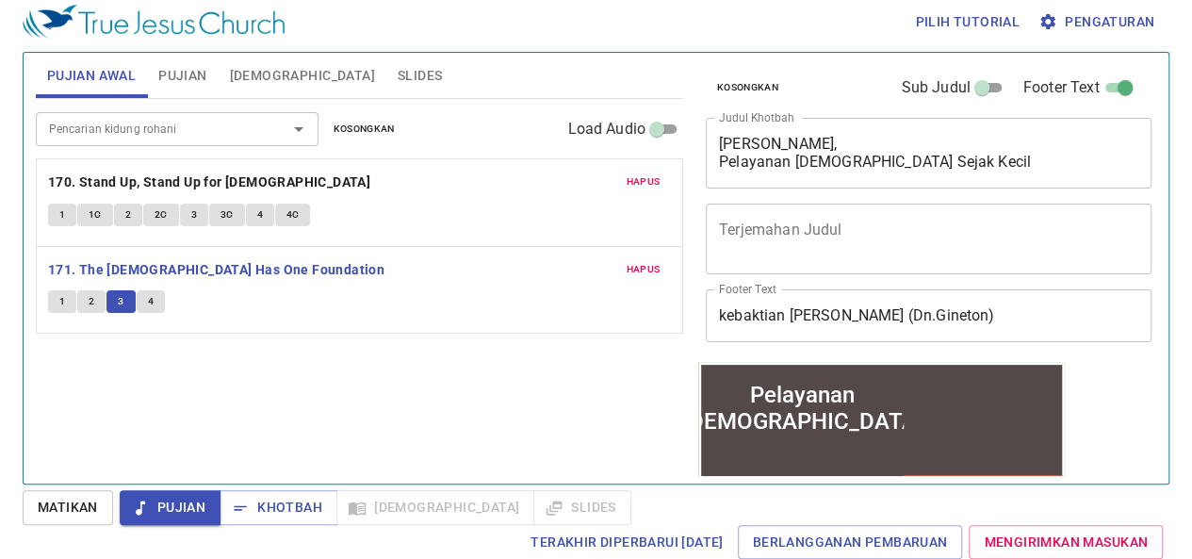
scroll to position [8, 0]
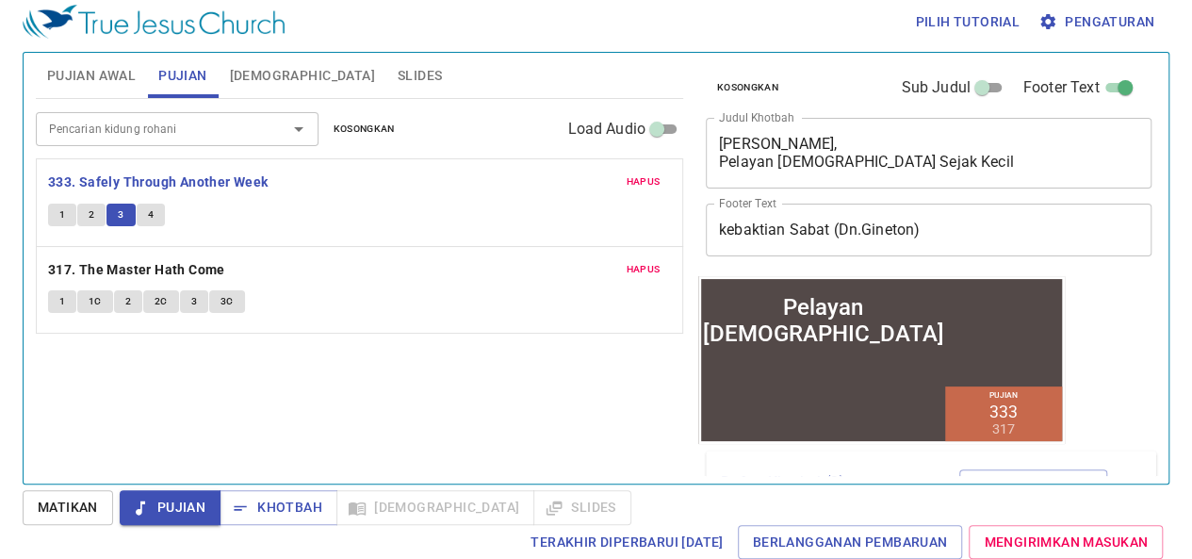
scroll to position [8, 0]
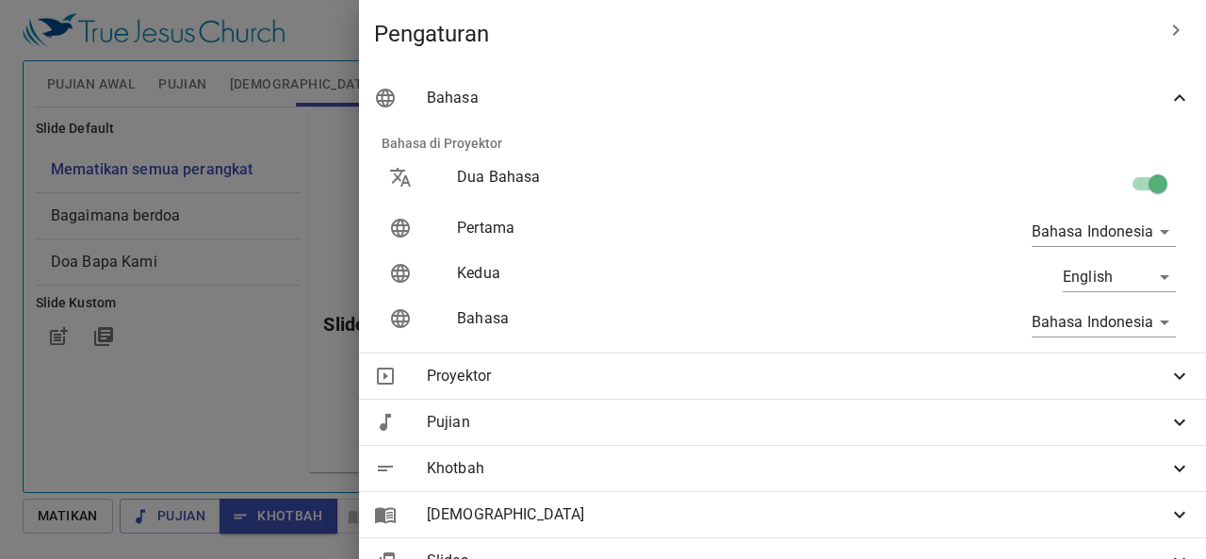
scroll to position [8, 0]
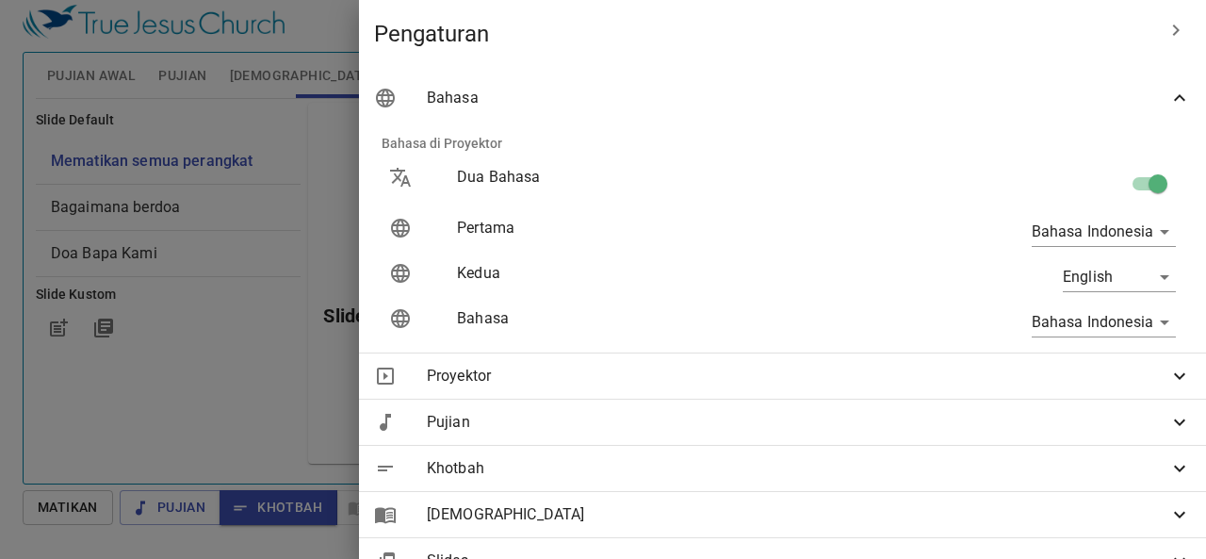
click at [1169, 457] on icon at bounding box center [1179, 468] width 23 height 23
click at [1170, 457] on icon at bounding box center [1179, 468] width 23 height 23
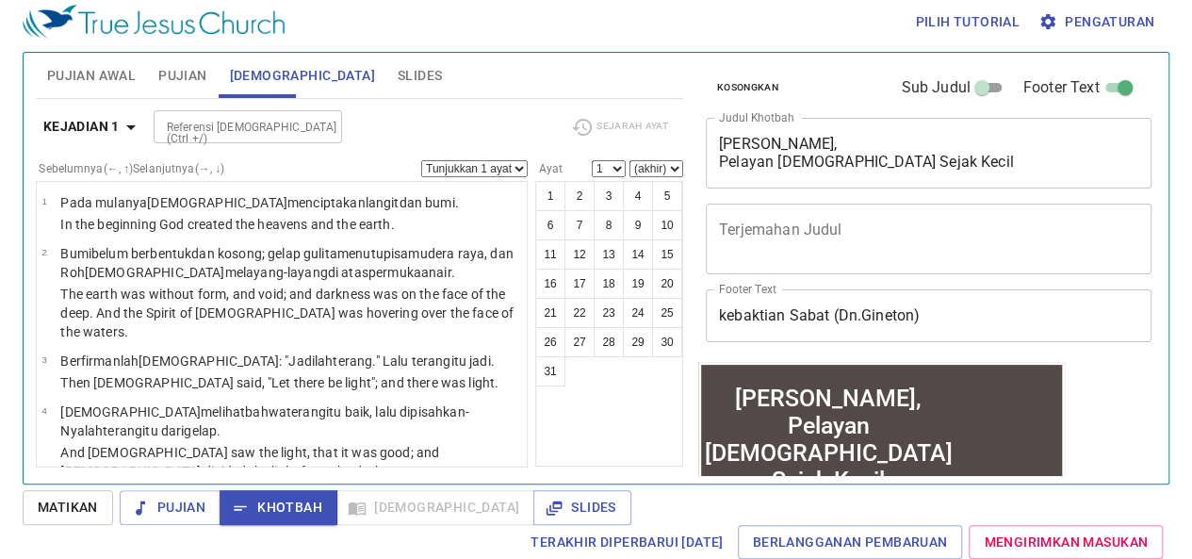
scroll to position [83, 0]
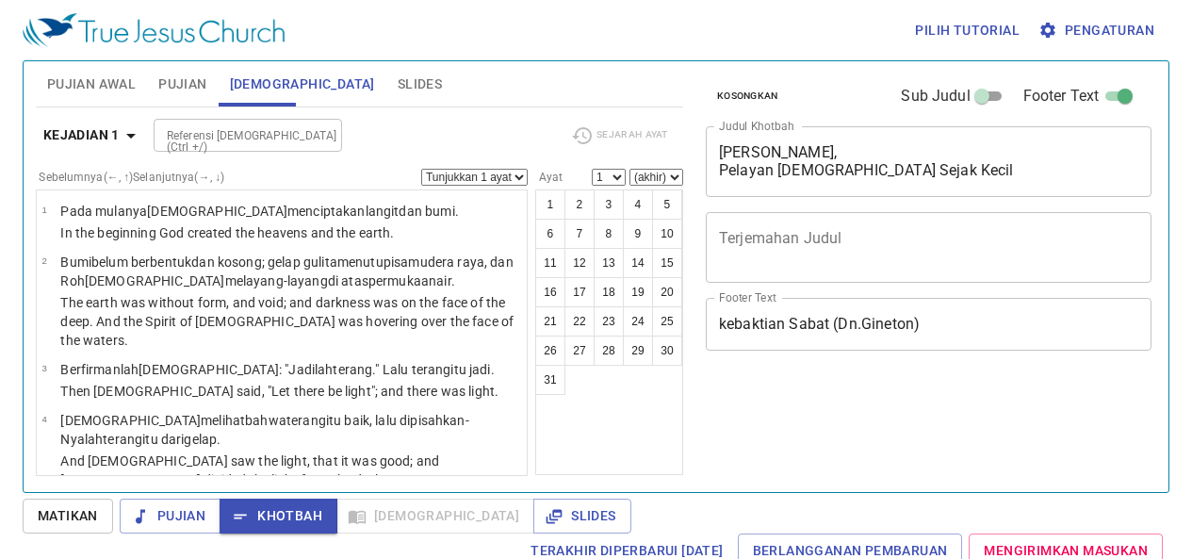
scroll to position [8, 0]
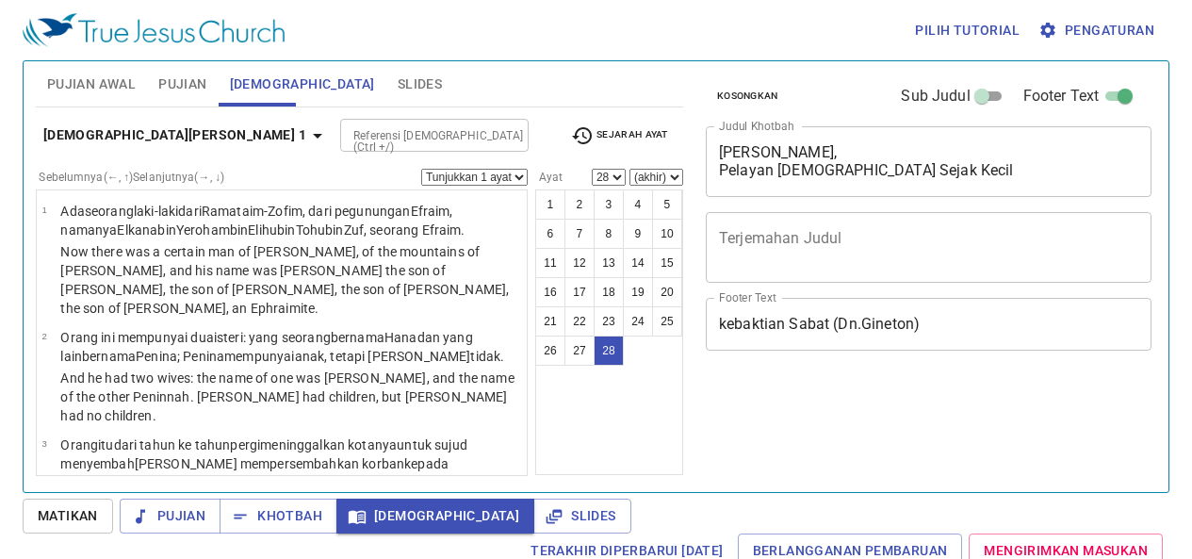
select select "28"
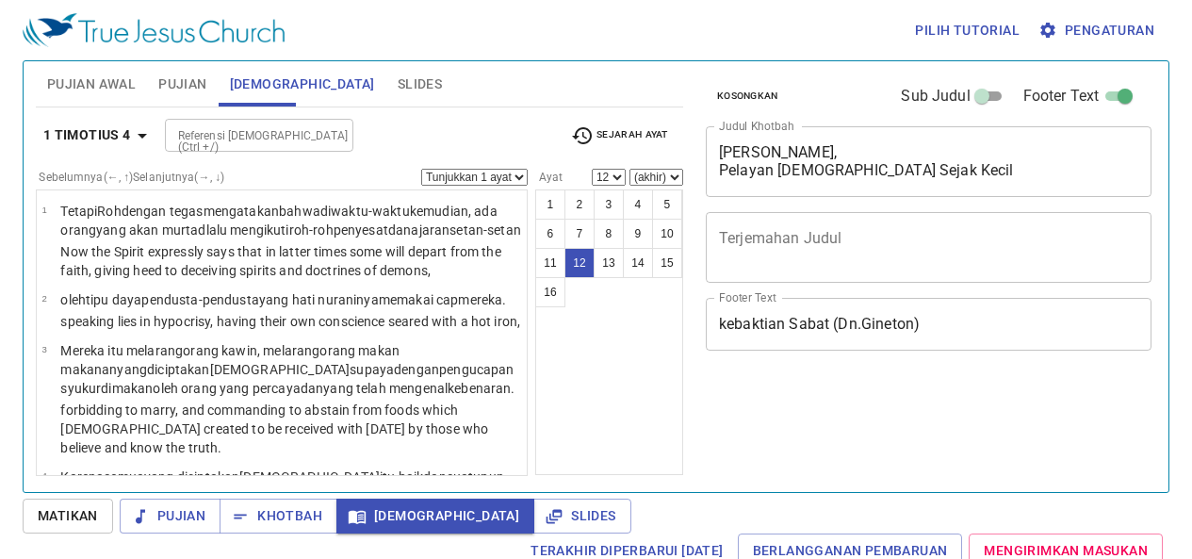
select select "12"
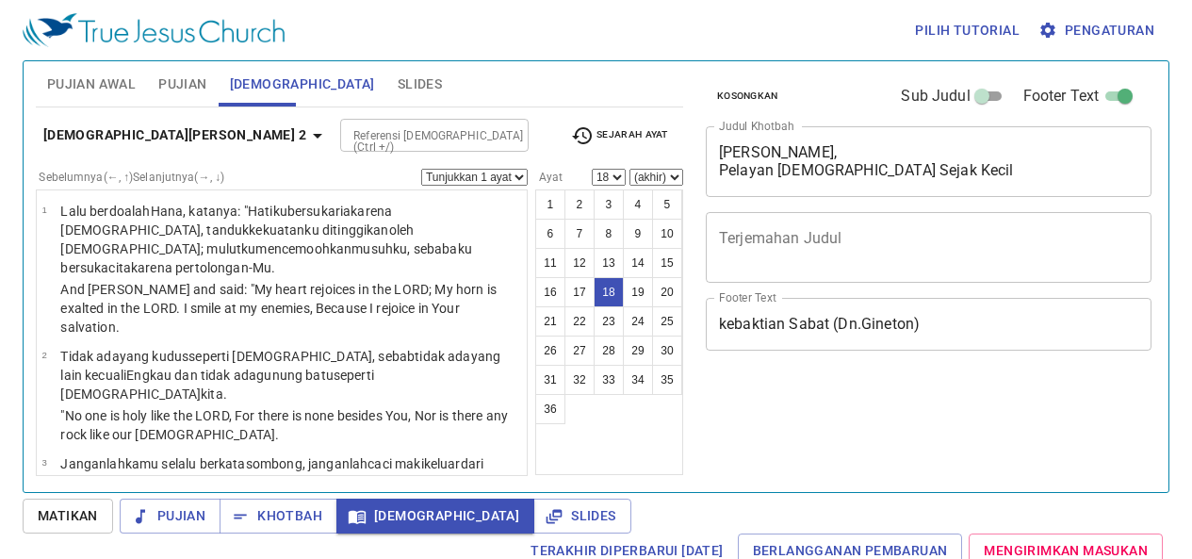
select select "18"
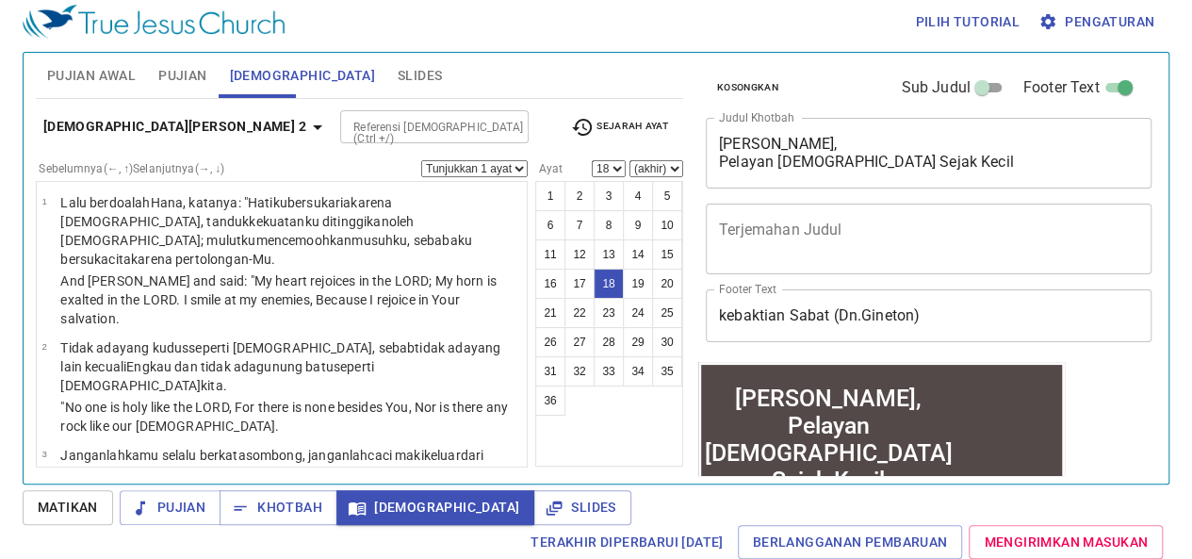
scroll to position [182, 0]
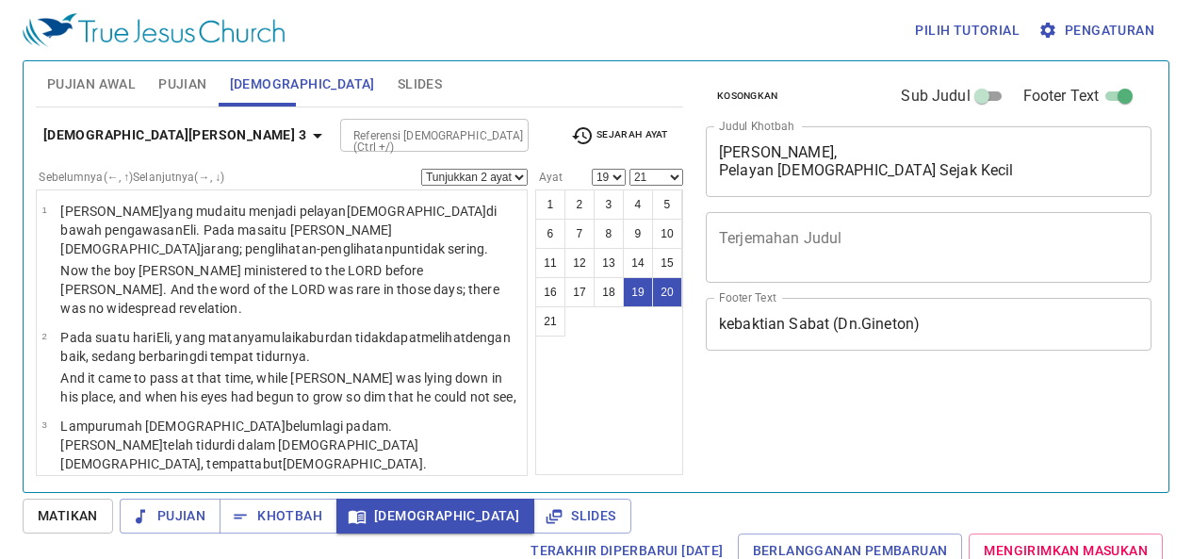
select select "2"
select select "19"
select select "21"
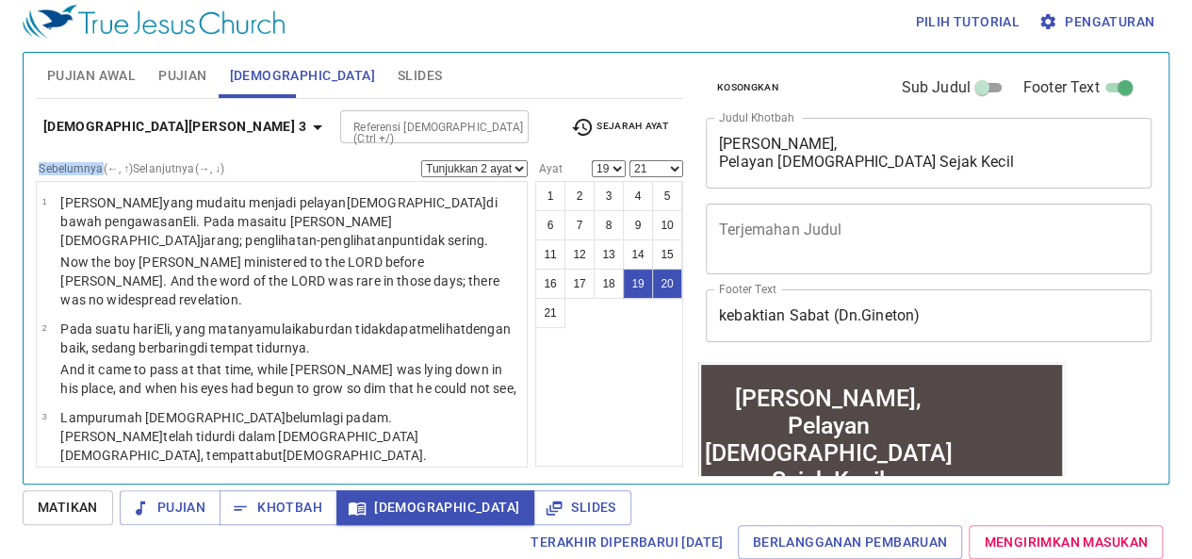
scroll to position [182, 0]
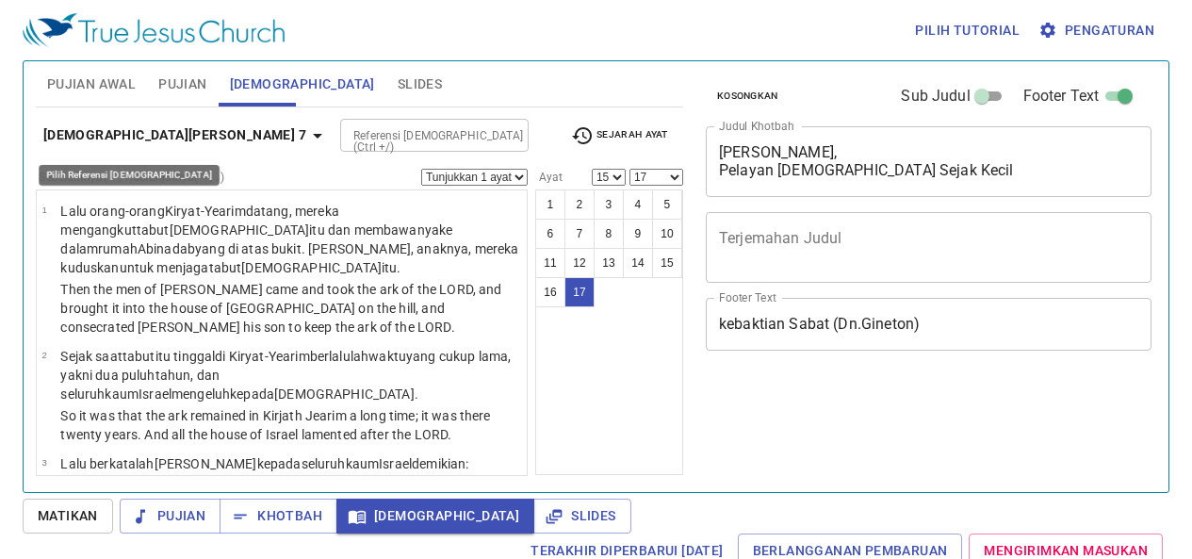
select select "15"
select select "17"
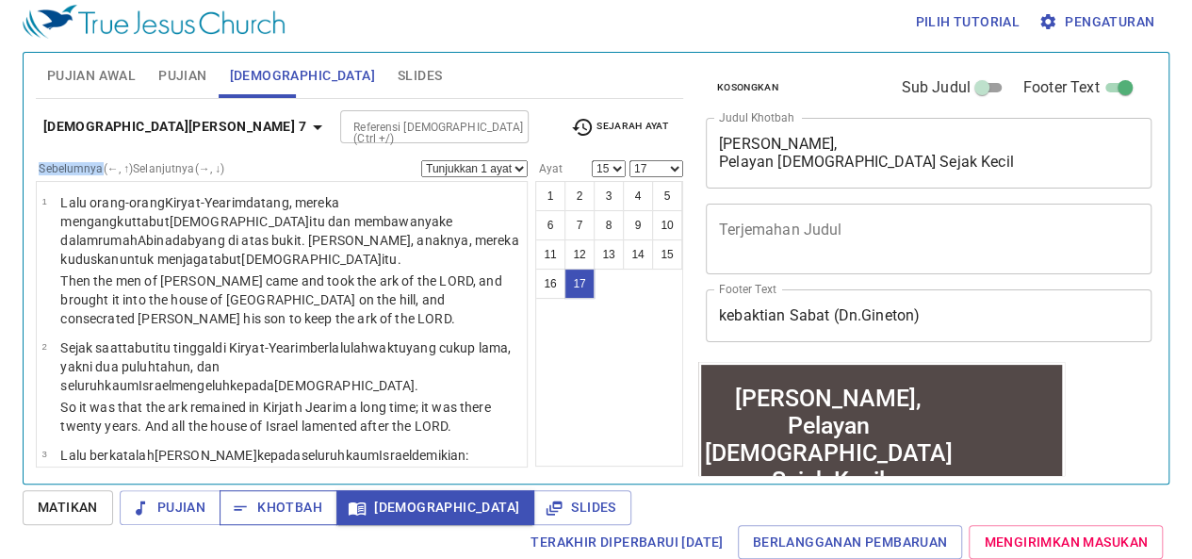
scroll to position [182, 0]
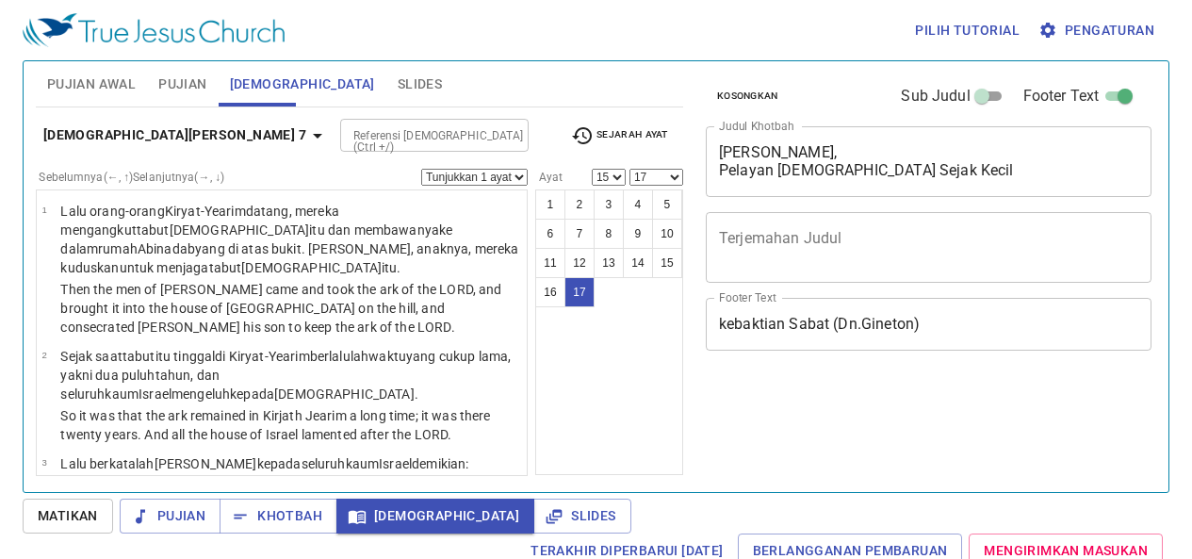
select select "15"
select select "17"
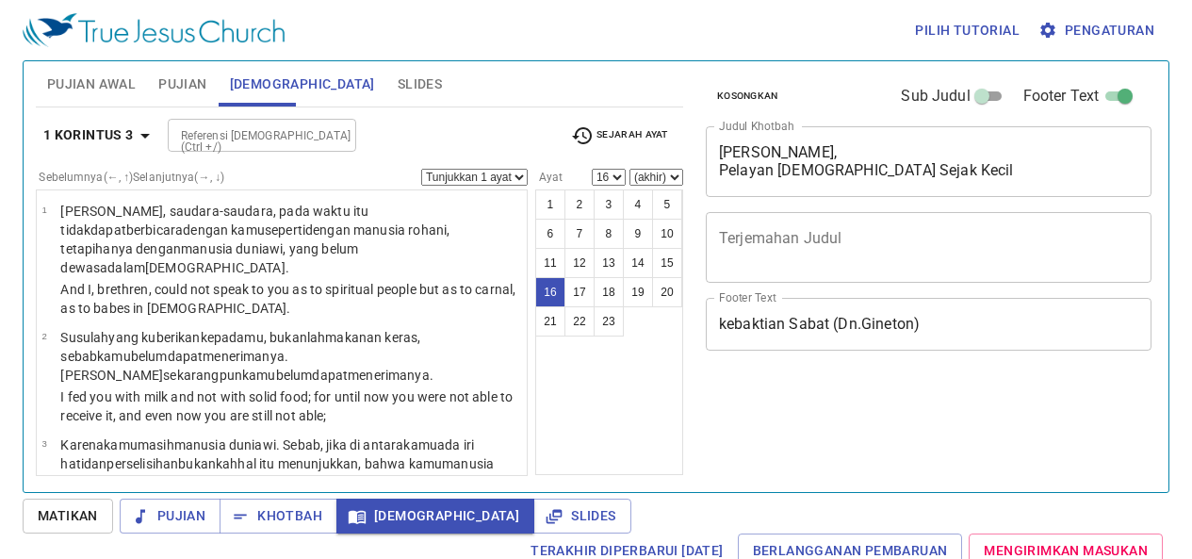
select select "16"
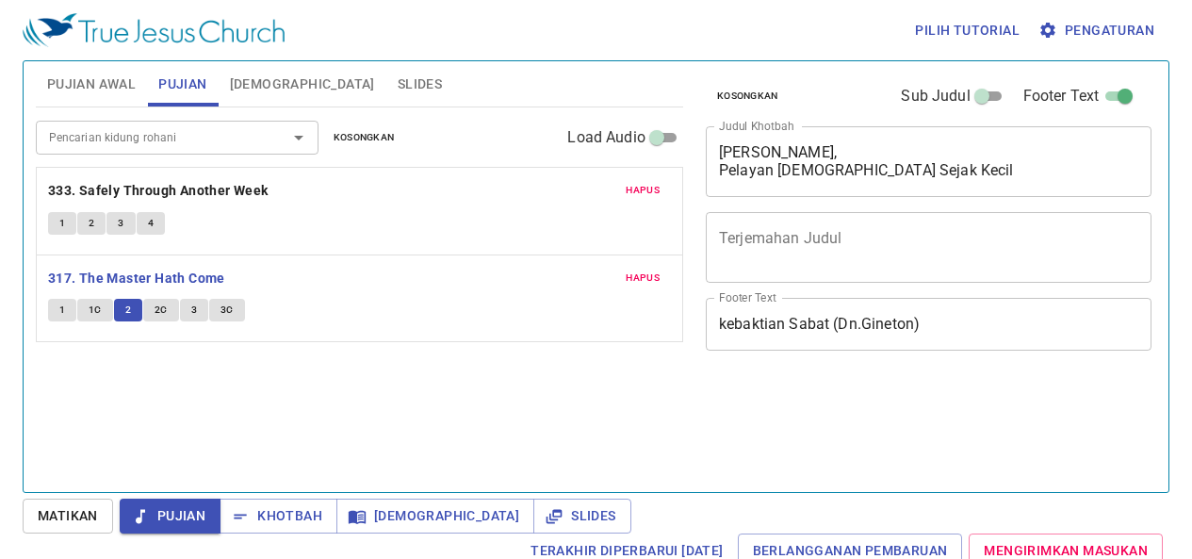
scroll to position [8, 0]
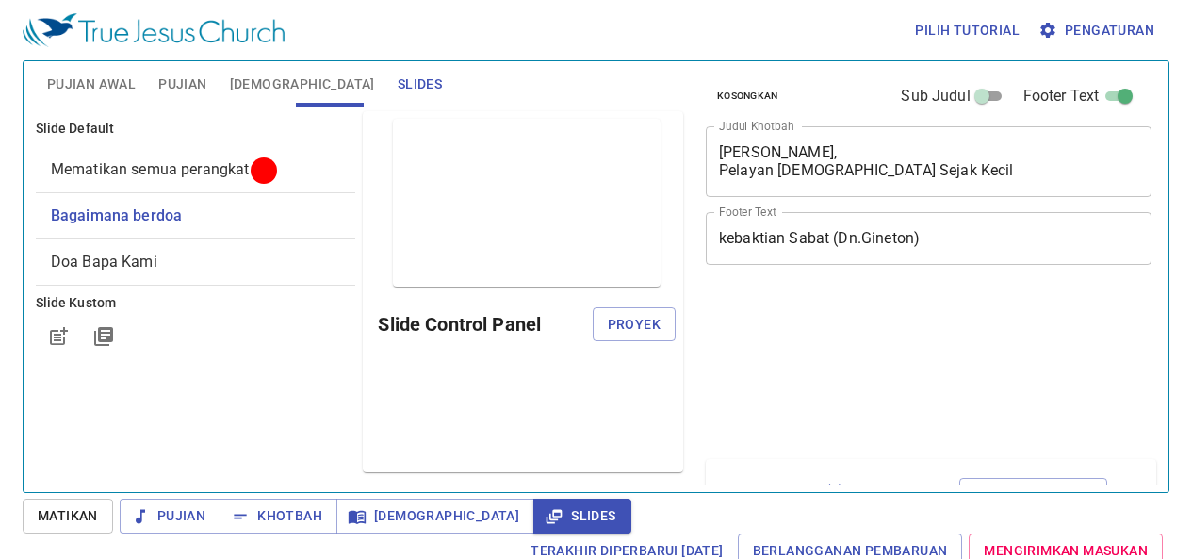
scroll to position [8, 0]
